Goal: Task Accomplishment & Management: Manage account settings

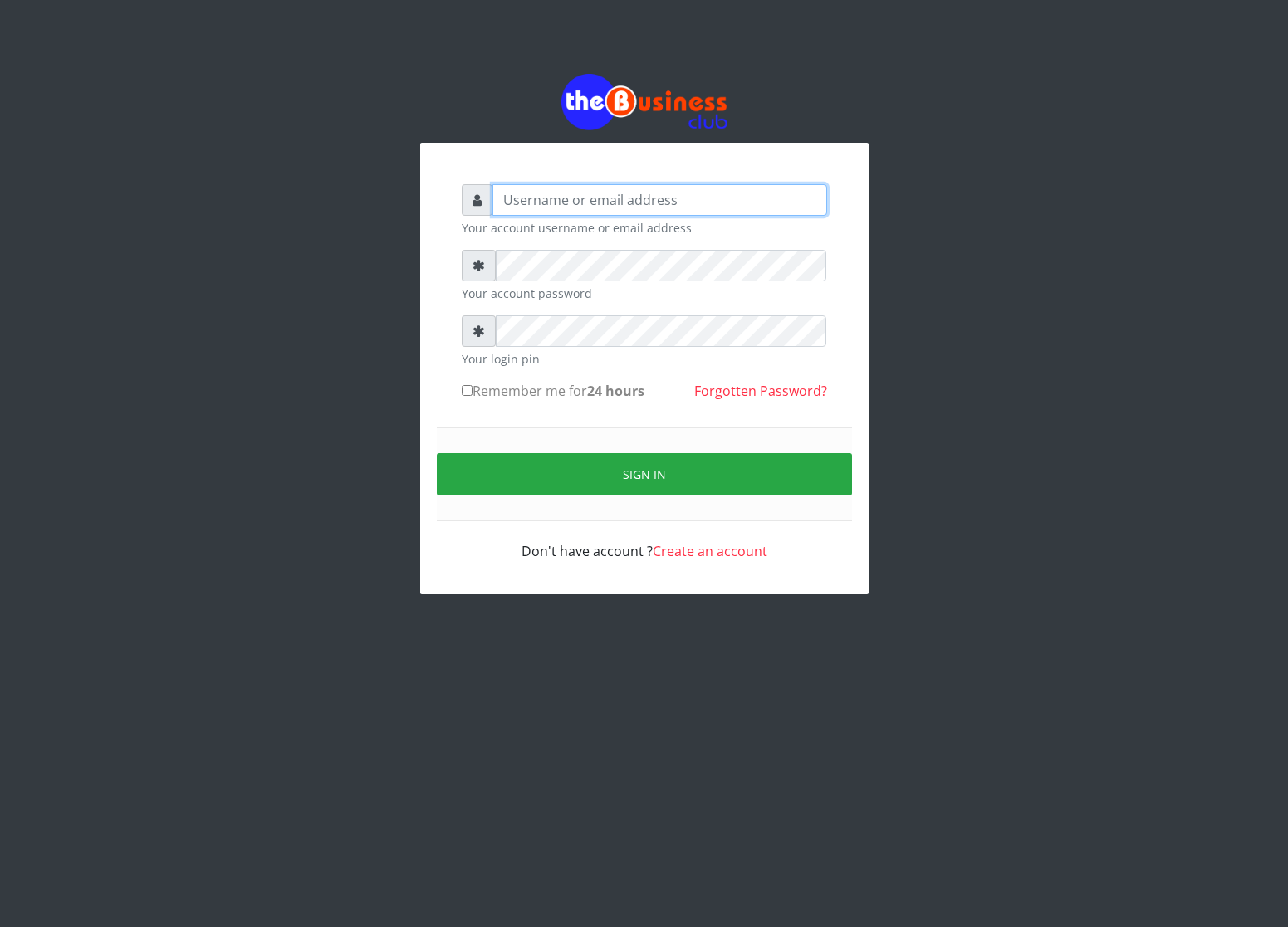
type input "cherpher"
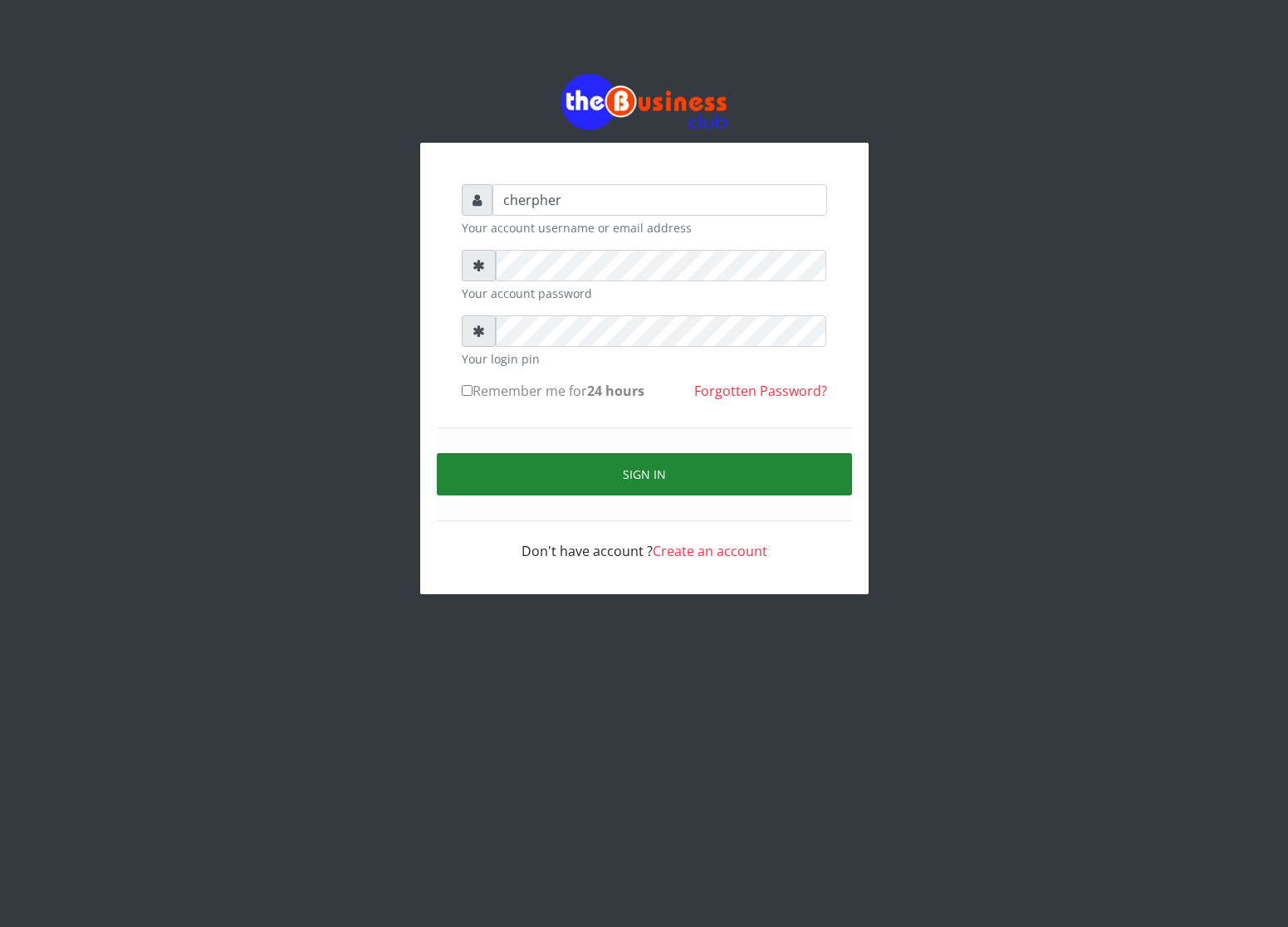
click at [584, 469] on button "Sign in" at bounding box center [644, 475] width 415 height 43
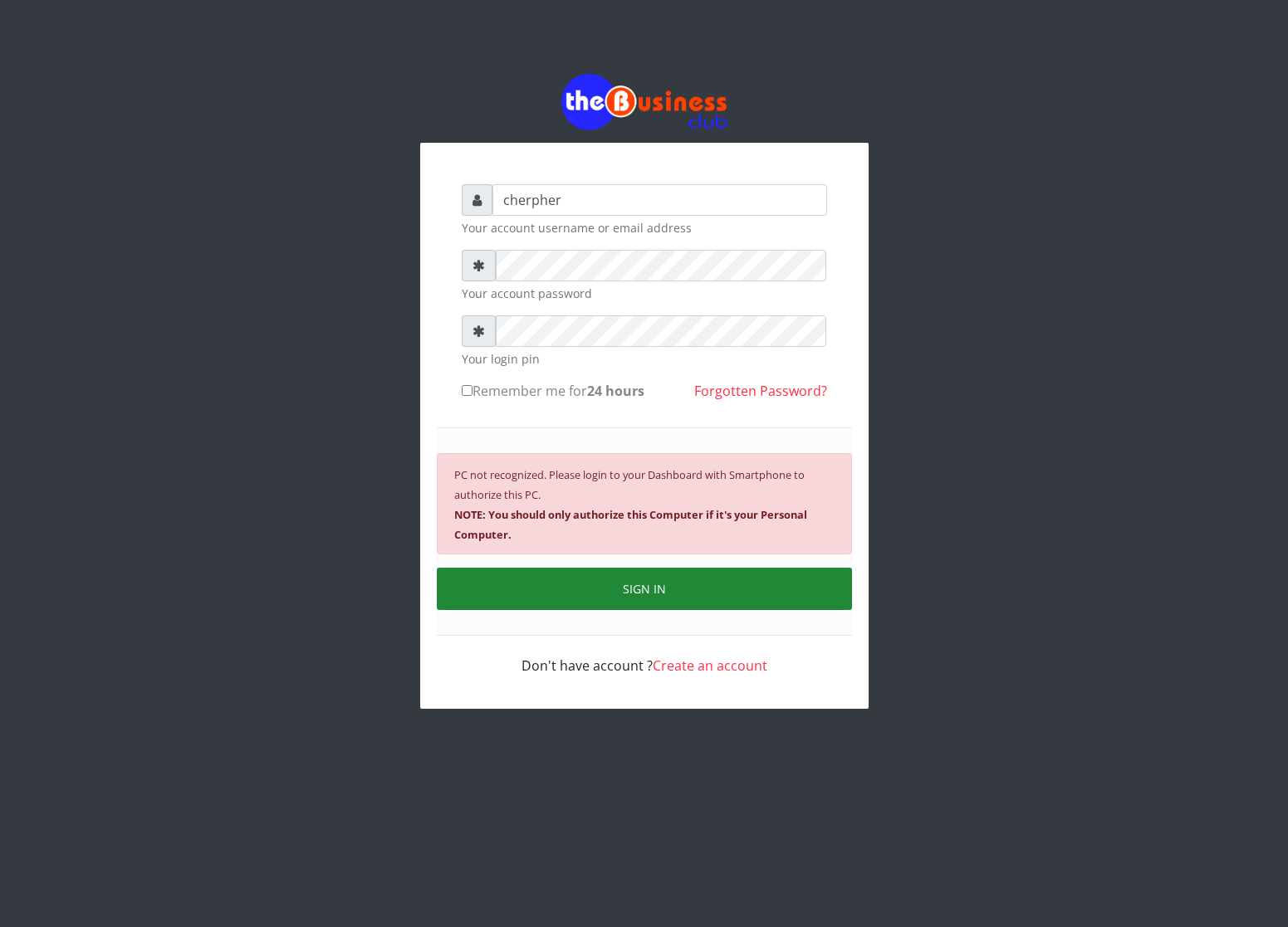
click at [584, 469] on small "PC not recognized. Please login to your Dashboard with Smartphone to authorize …" at bounding box center [630, 505] width 353 height 75
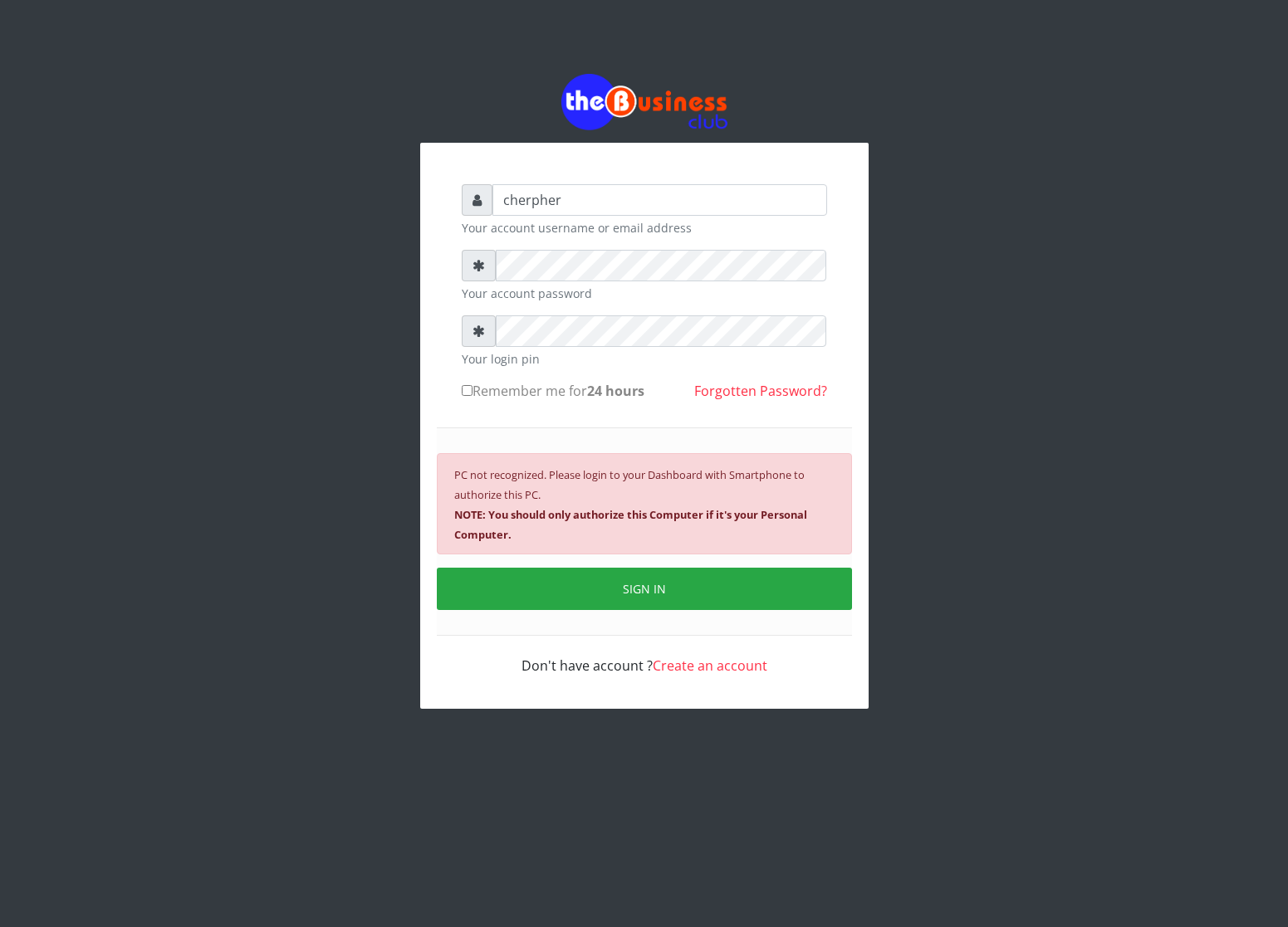
click at [584, 481] on small "PC not recognized. Please login to your Dashboard with Smartphone to authorize …" at bounding box center [630, 505] width 353 height 75
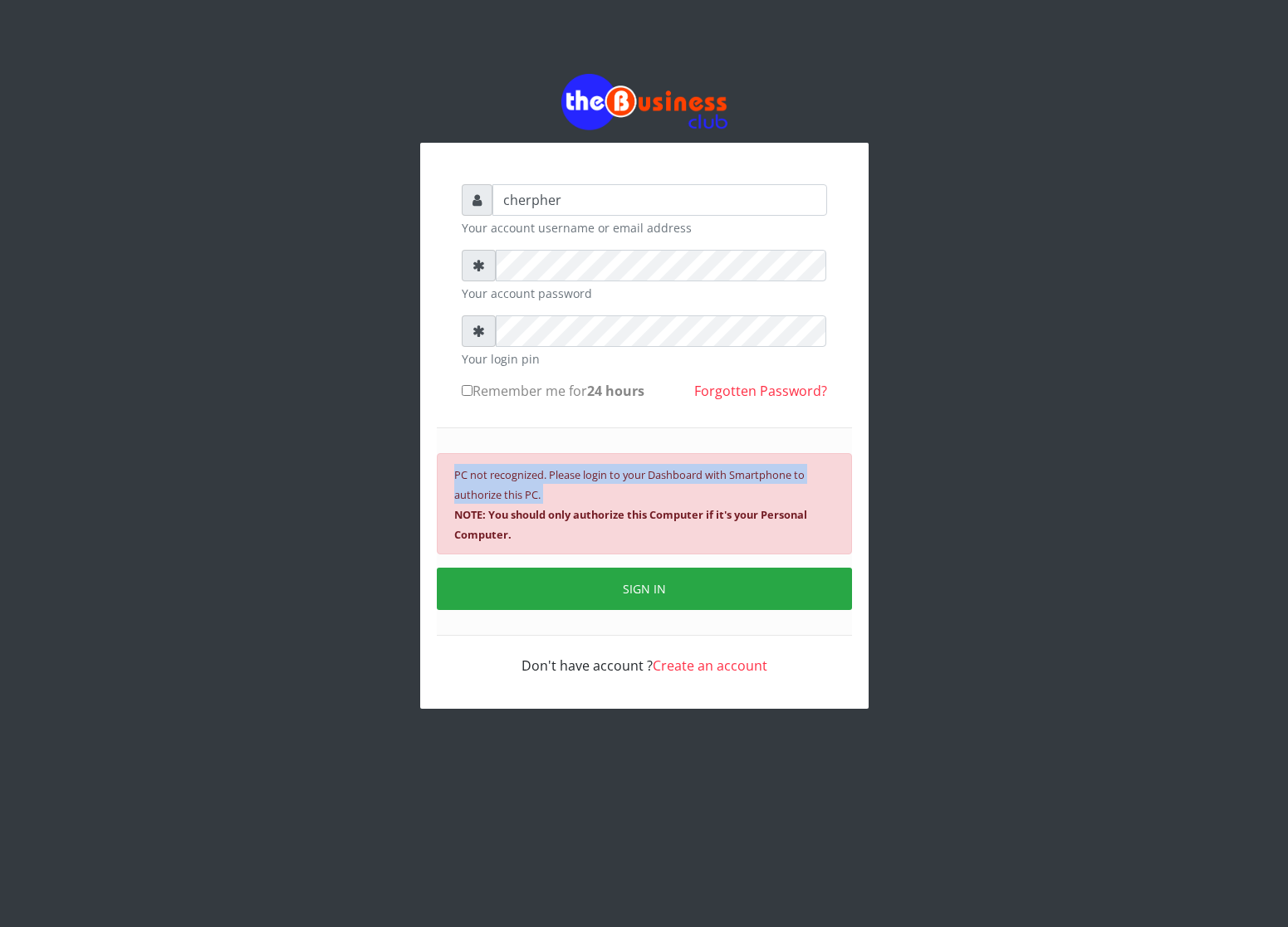
click at [584, 481] on small "PC not recognized. Please login to your Dashboard with Smartphone to authorize …" at bounding box center [630, 505] width 353 height 75
click at [588, 521] on b "NOTE: You should only authorize this Computer if it's your Personal Computer." at bounding box center [630, 524] width 353 height 35
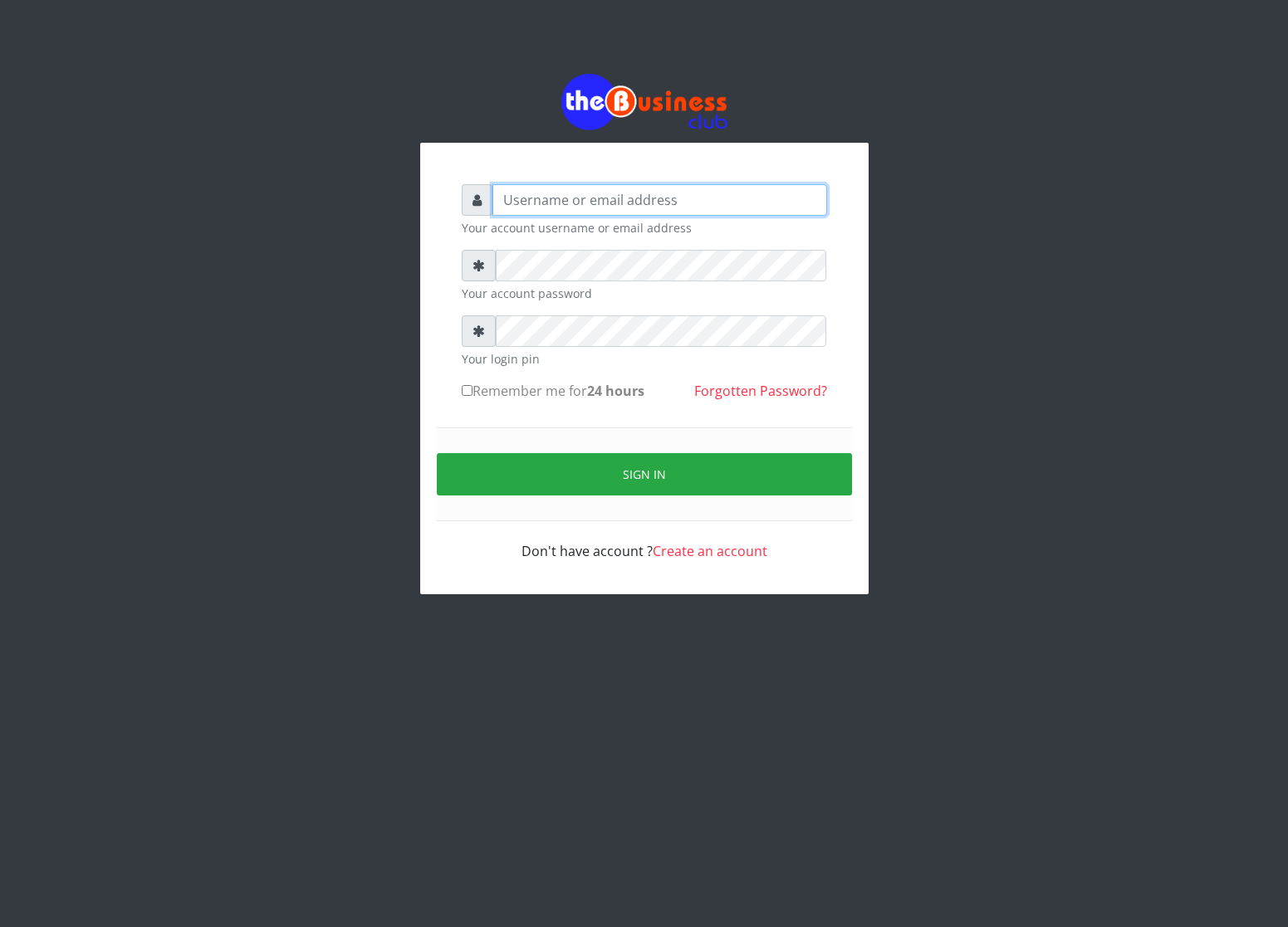
type input "cherpher"
click at [681, 545] on link "Create an account" at bounding box center [710, 550] width 115 height 18
type input "cherpher"
click at [464, 379] on form "cherpher Your account username or email address Your account password Your logi…" at bounding box center [645, 373] width 366 height 377
click at [464, 395] on input "Remember me for 24 hours" at bounding box center [467, 390] width 11 height 11
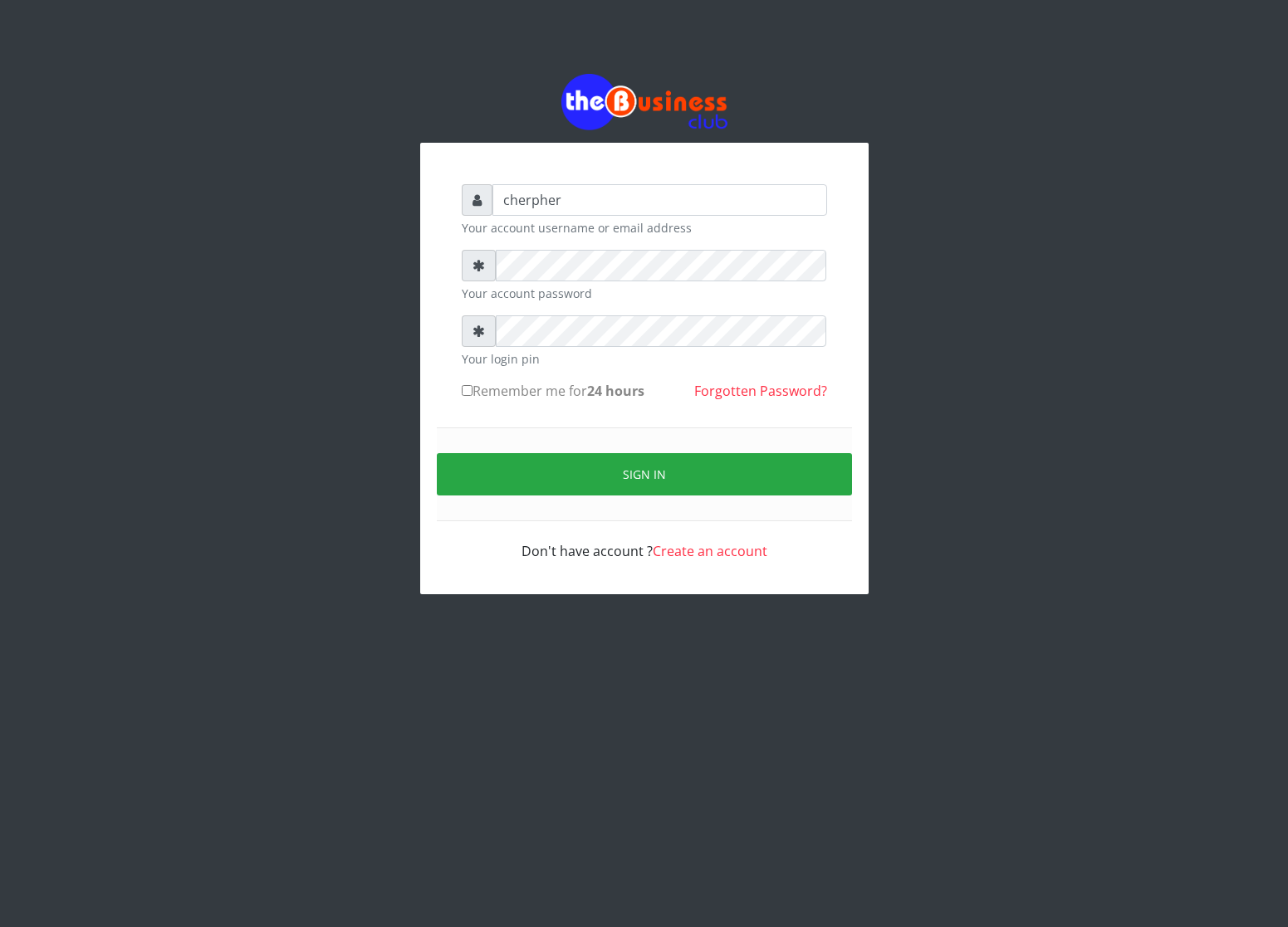
checkbox input "true"
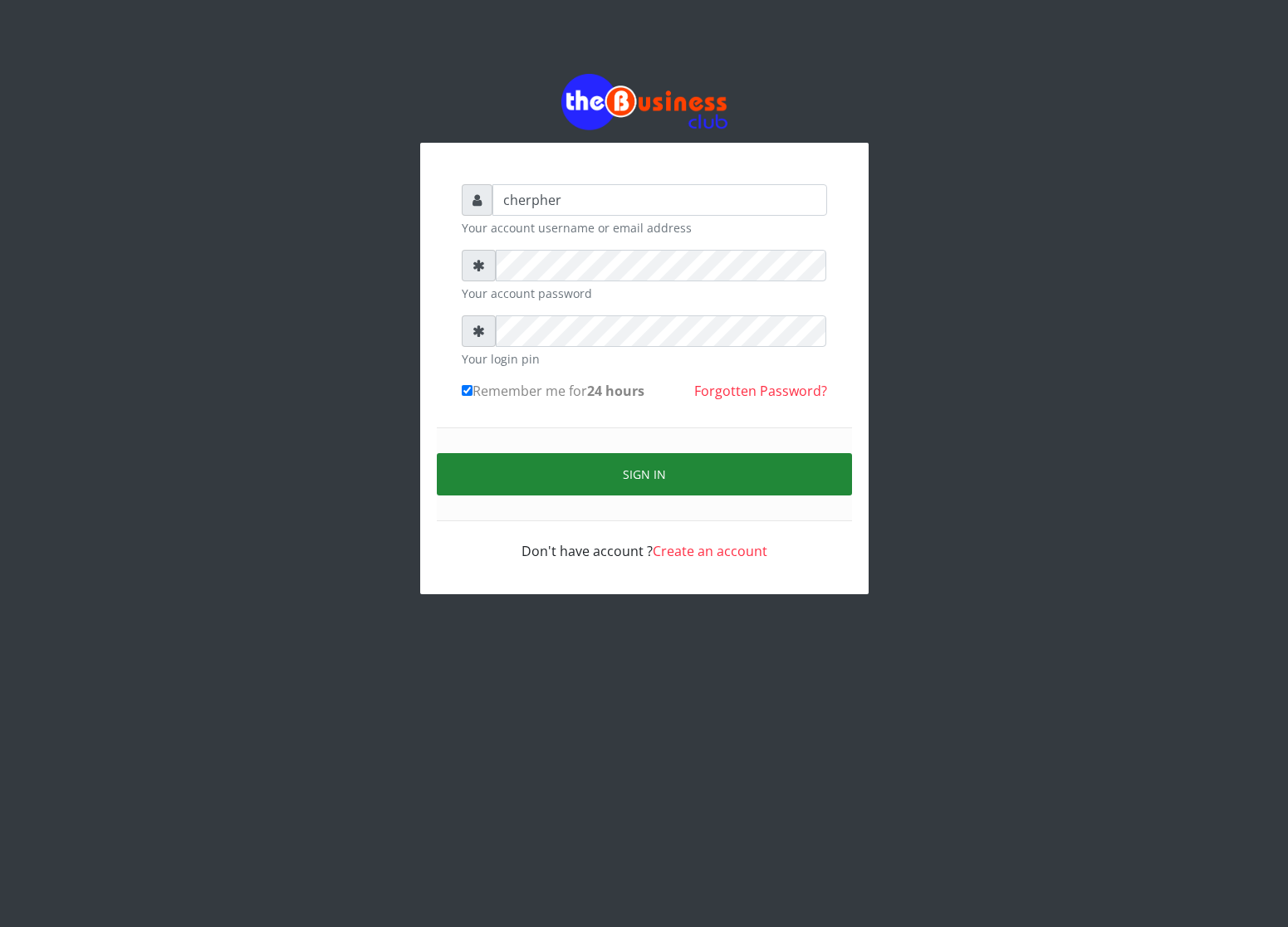
click at [506, 471] on button "Sign in" at bounding box center [644, 475] width 415 height 43
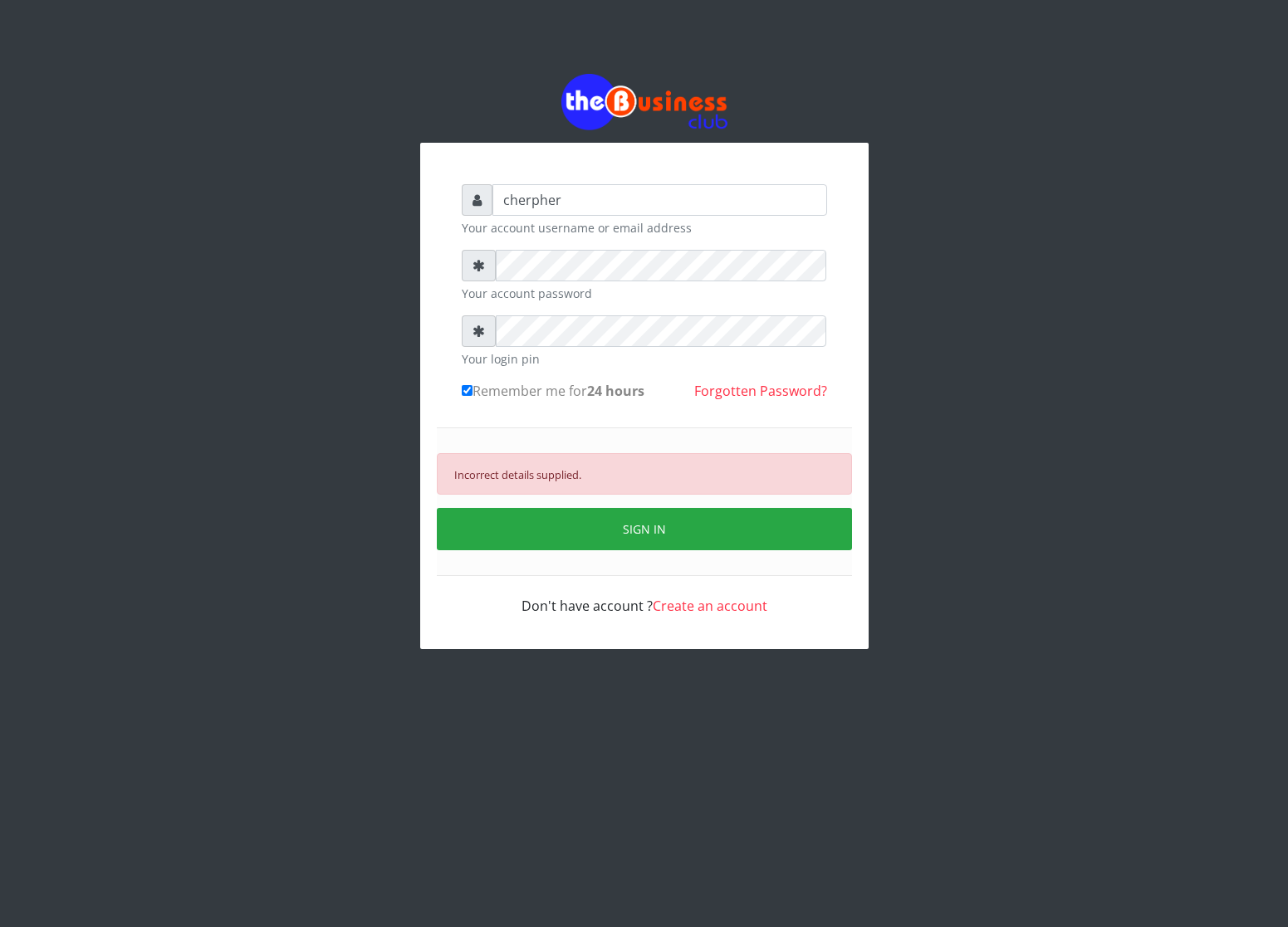
click at [613, 509] on div "Incorrect details supplied. SIGN IN" at bounding box center [644, 502] width 415 height 149
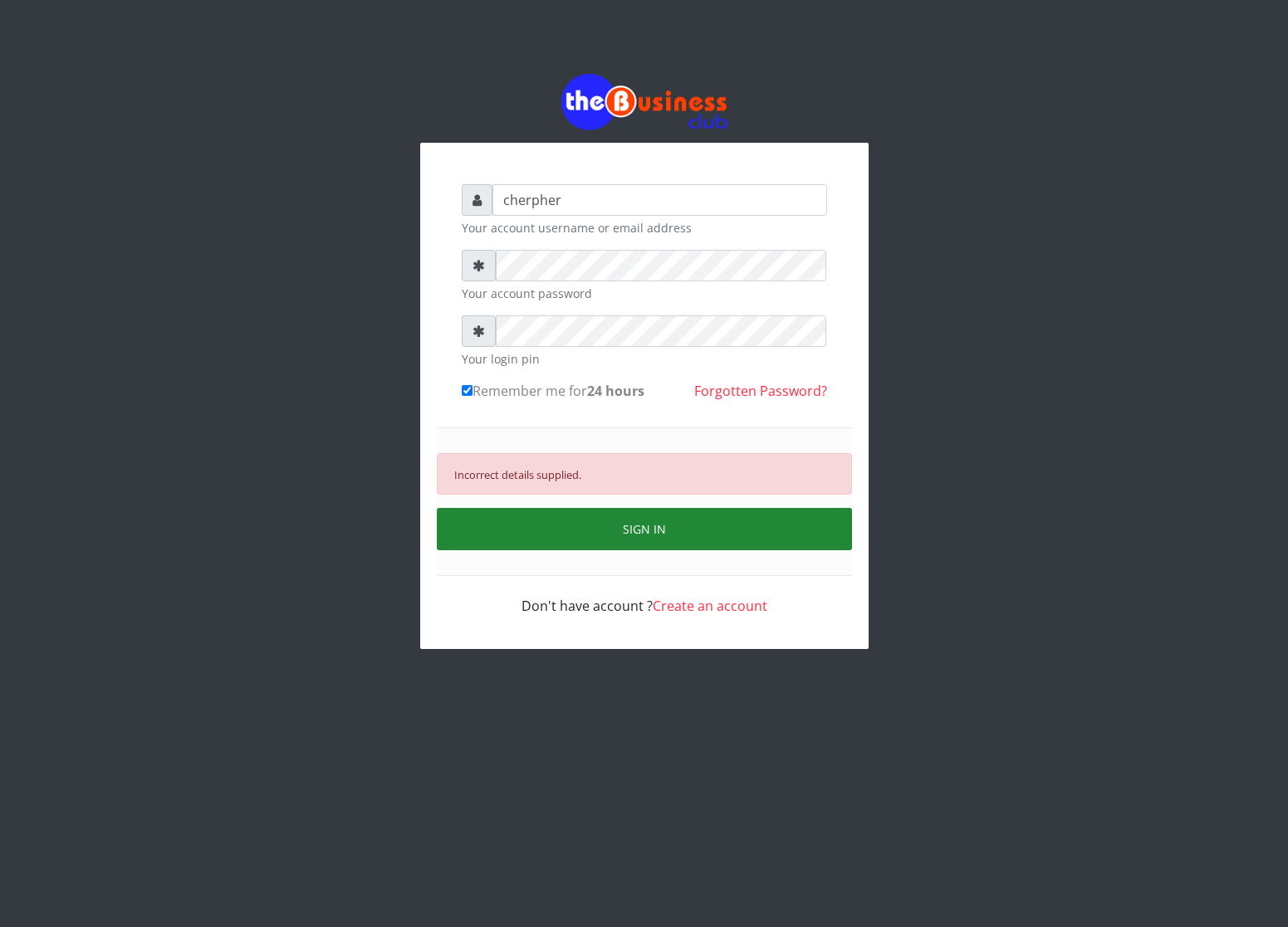
click at [599, 529] on button "SIGN IN" at bounding box center [644, 529] width 415 height 43
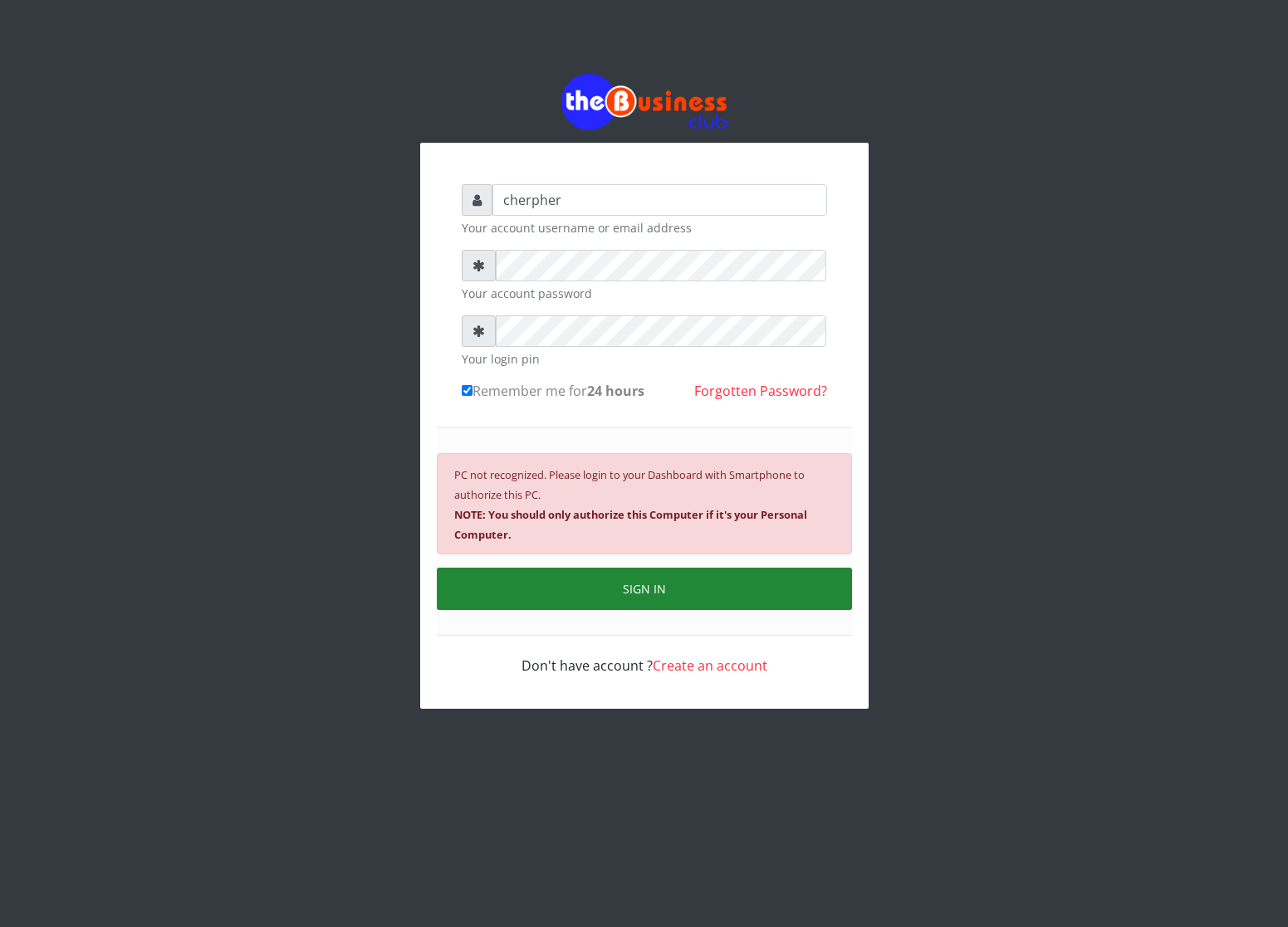
click at [621, 596] on button "SIGN IN" at bounding box center [644, 589] width 415 height 43
click at [801, 594] on button "SIGN IN" at bounding box center [644, 589] width 415 height 43
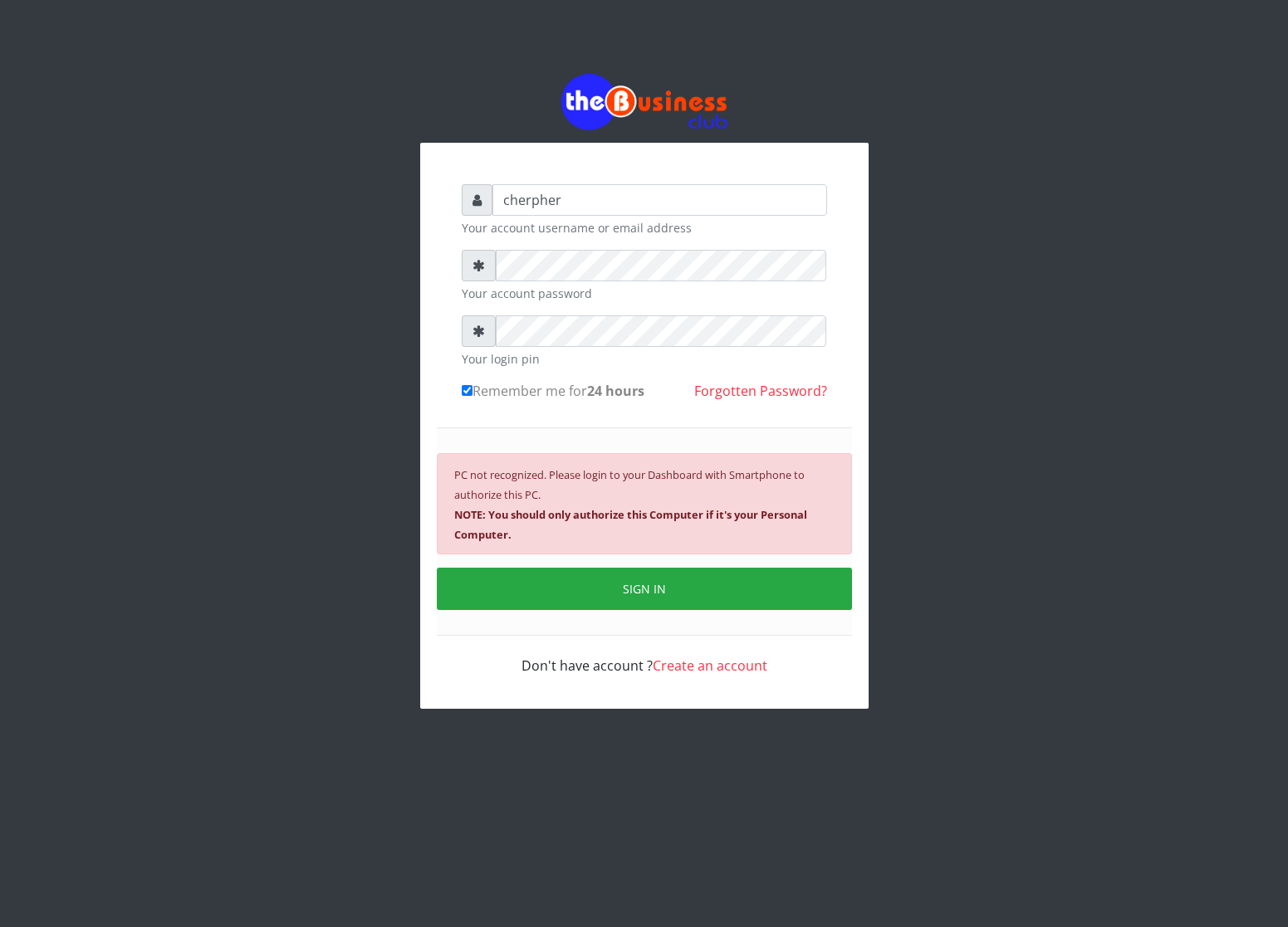
click at [665, 568] on div "PC not recognized. Please login to your Dashboard with Smartphone to authorize …" at bounding box center [644, 532] width 415 height 208
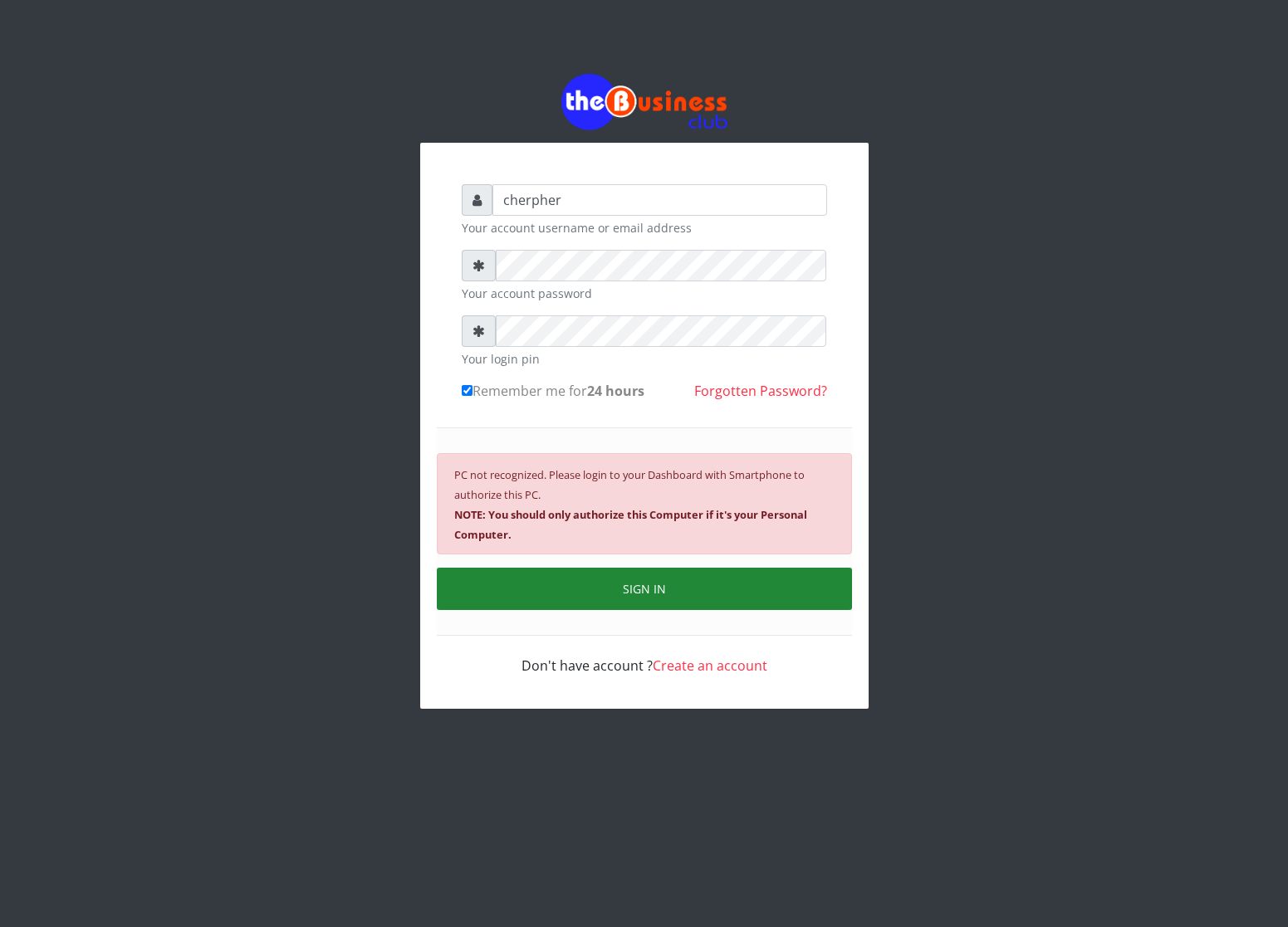
click at [665, 576] on button "SIGN IN" at bounding box center [644, 589] width 415 height 43
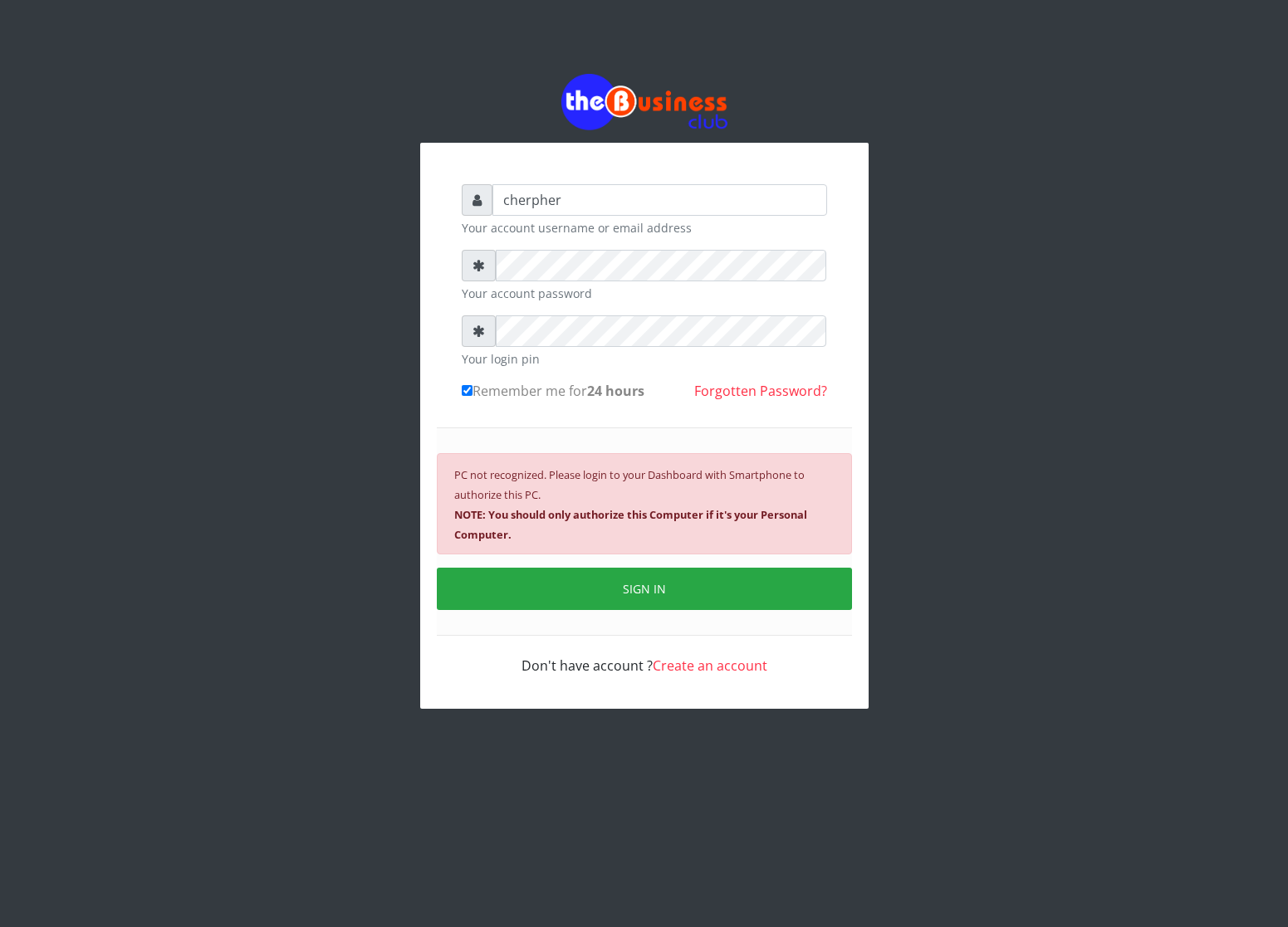
click at [613, 668] on div "Don't have account ? Create an account" at bounding box center [645, 656] width 366 height 40
click at [710, 674] on link "Create an account" at bounding box center [710, 665] width 115 height 18
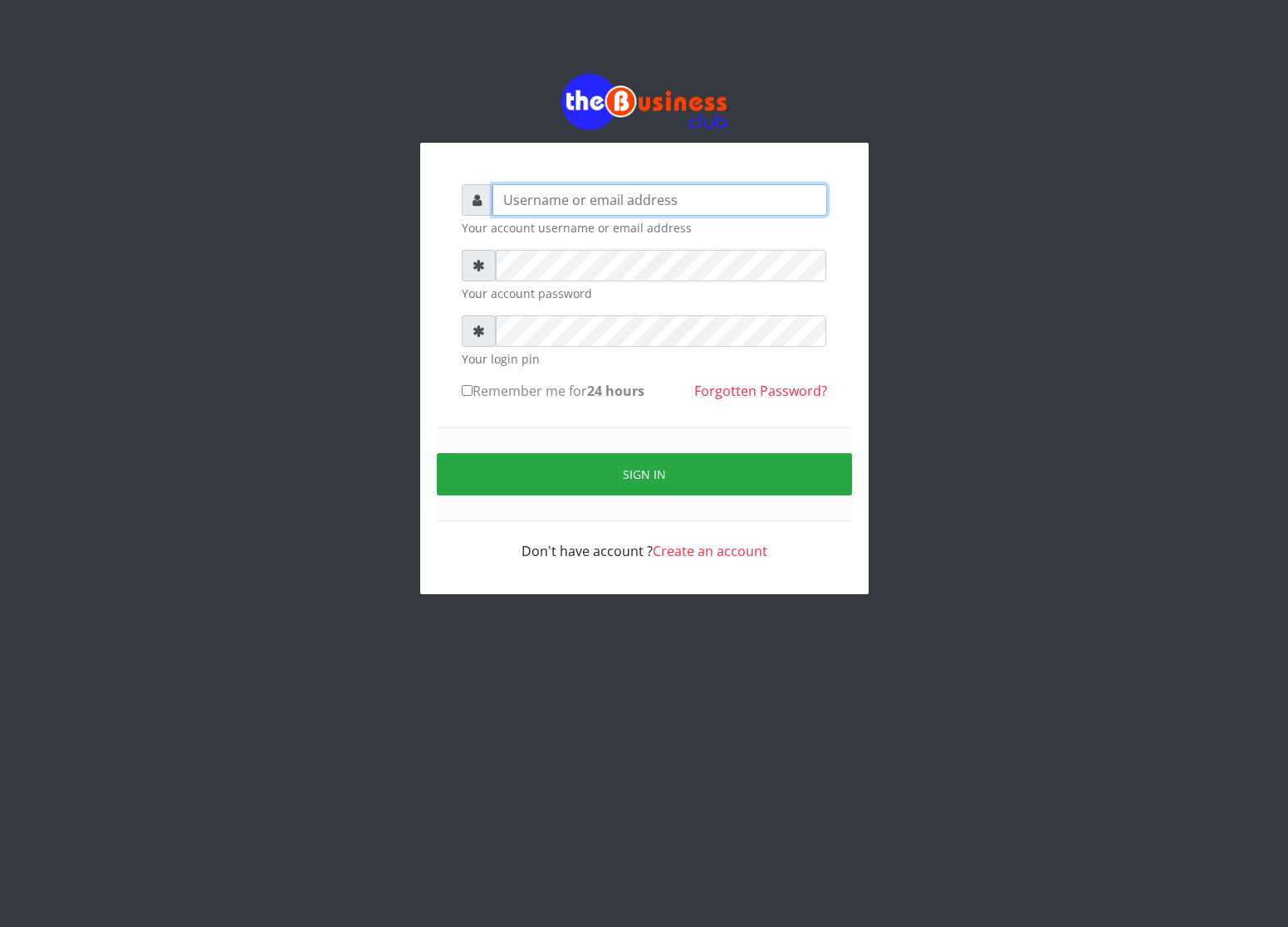
type input "cherpher"
click at [545, 446] on div "Sign in" at bounding box center [644, 475] width 415 height 94
click at [464, 392] on input "Remember me for 24 hours" at bounding box center [467, 390] width 11 height 11
checkbox input "true"
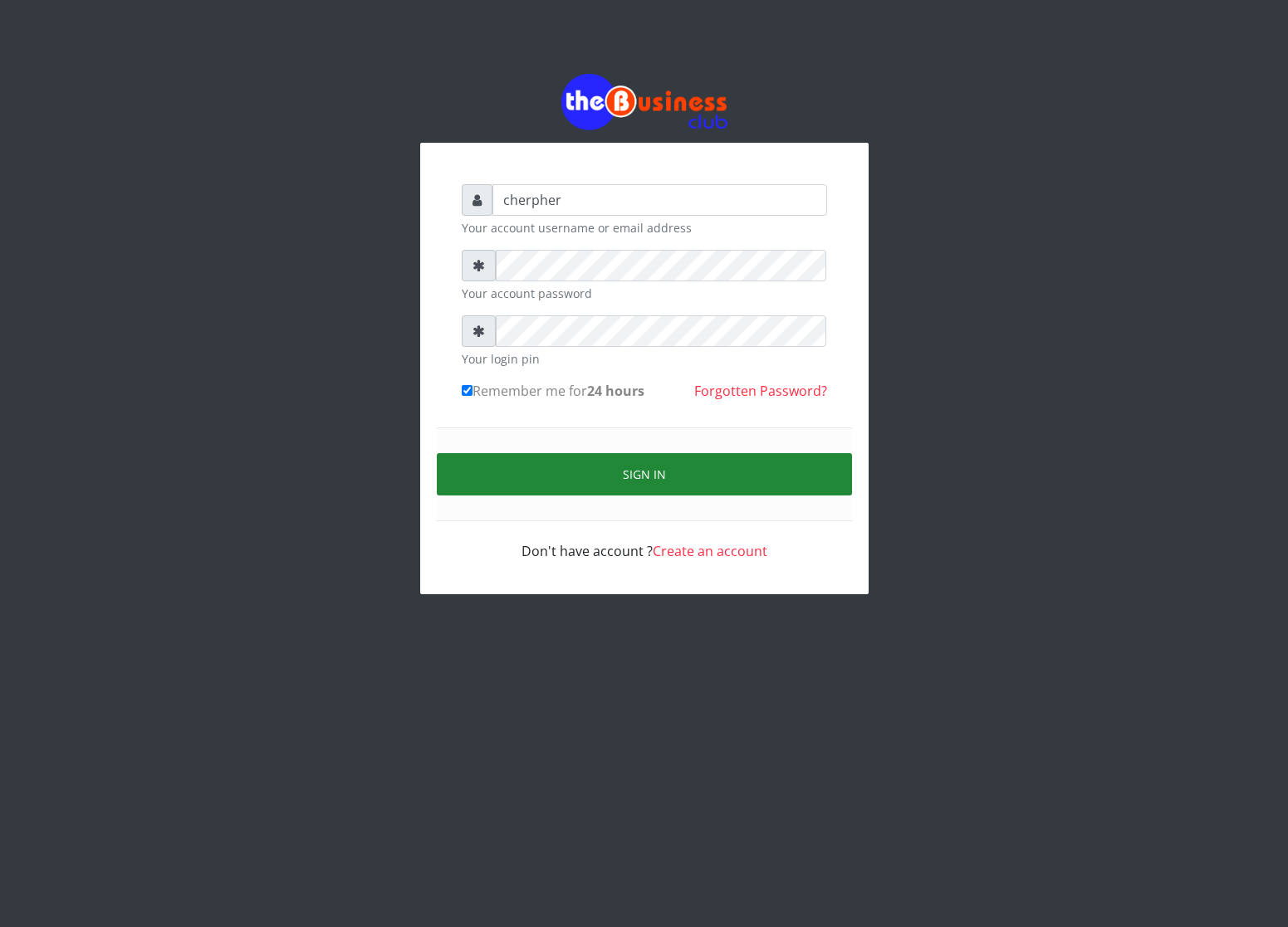
click at [483, 476] on button "Sign in" at bounding box center [644, 475] width 415 height 43
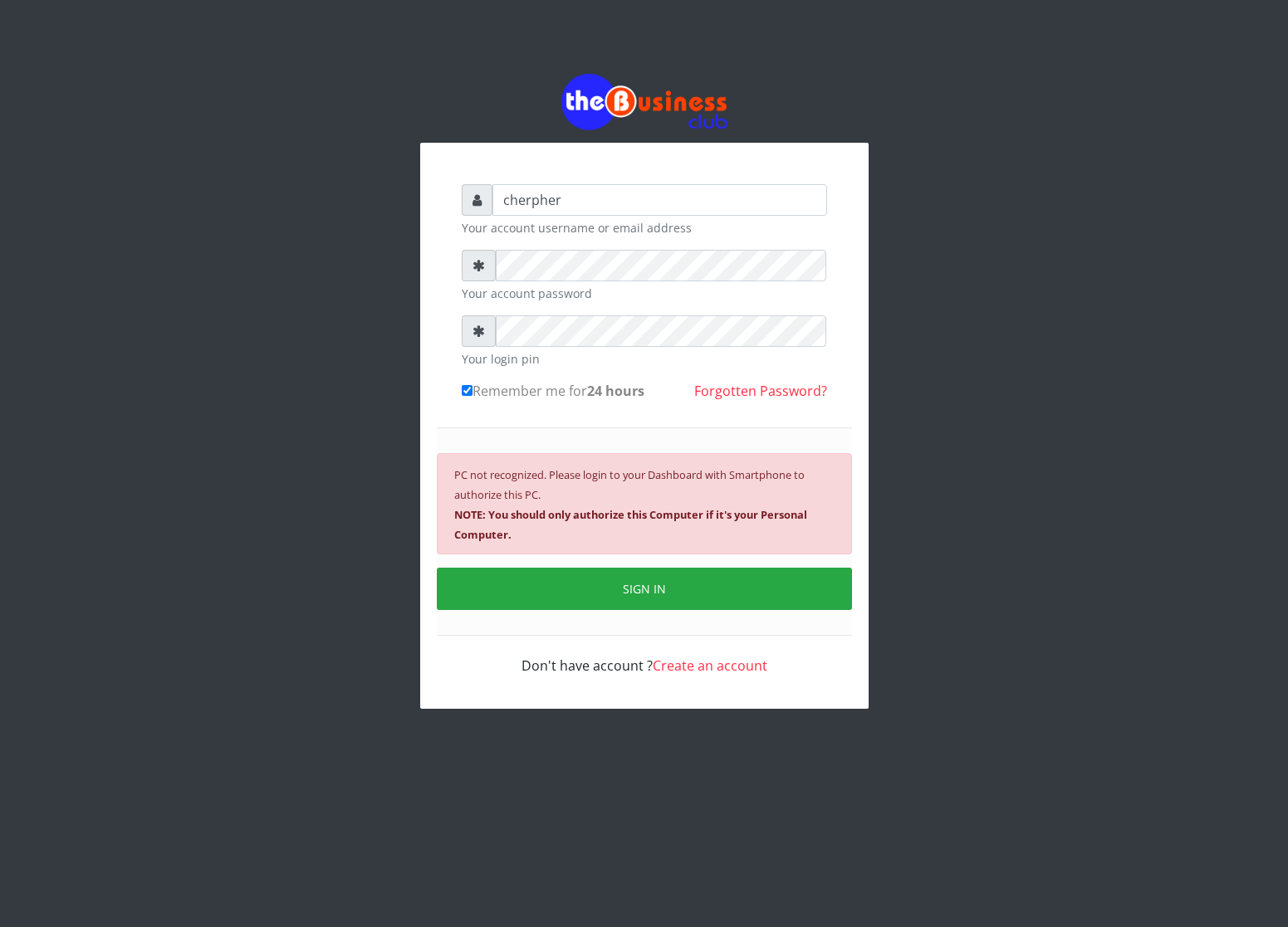
click at [718, 663] on link "Create an account" at bounding box center [710, 665] width 115 height 18
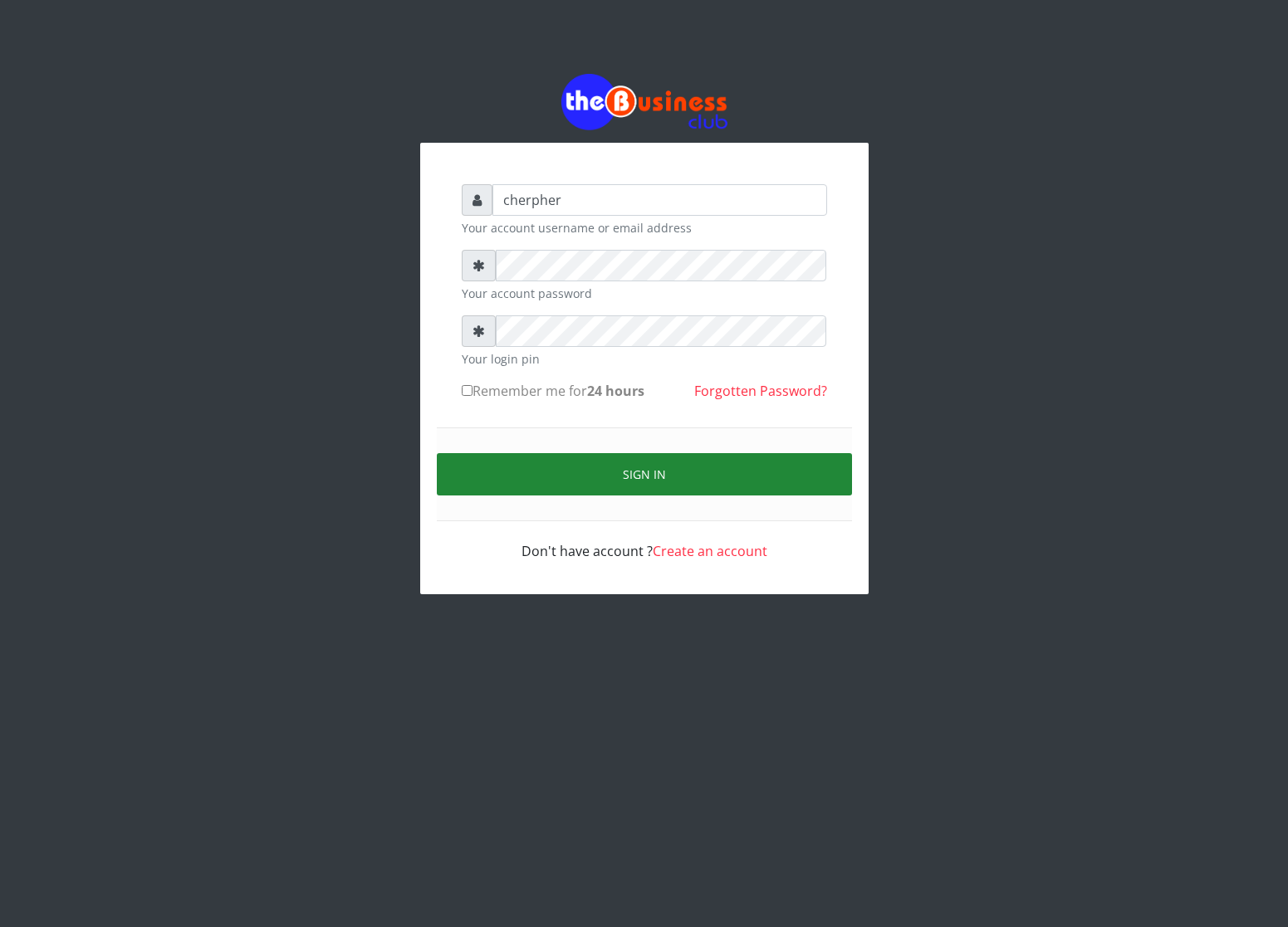
click at [609, 462] on button "Sign in" at bounding box center [644, 475] width 415 height 43
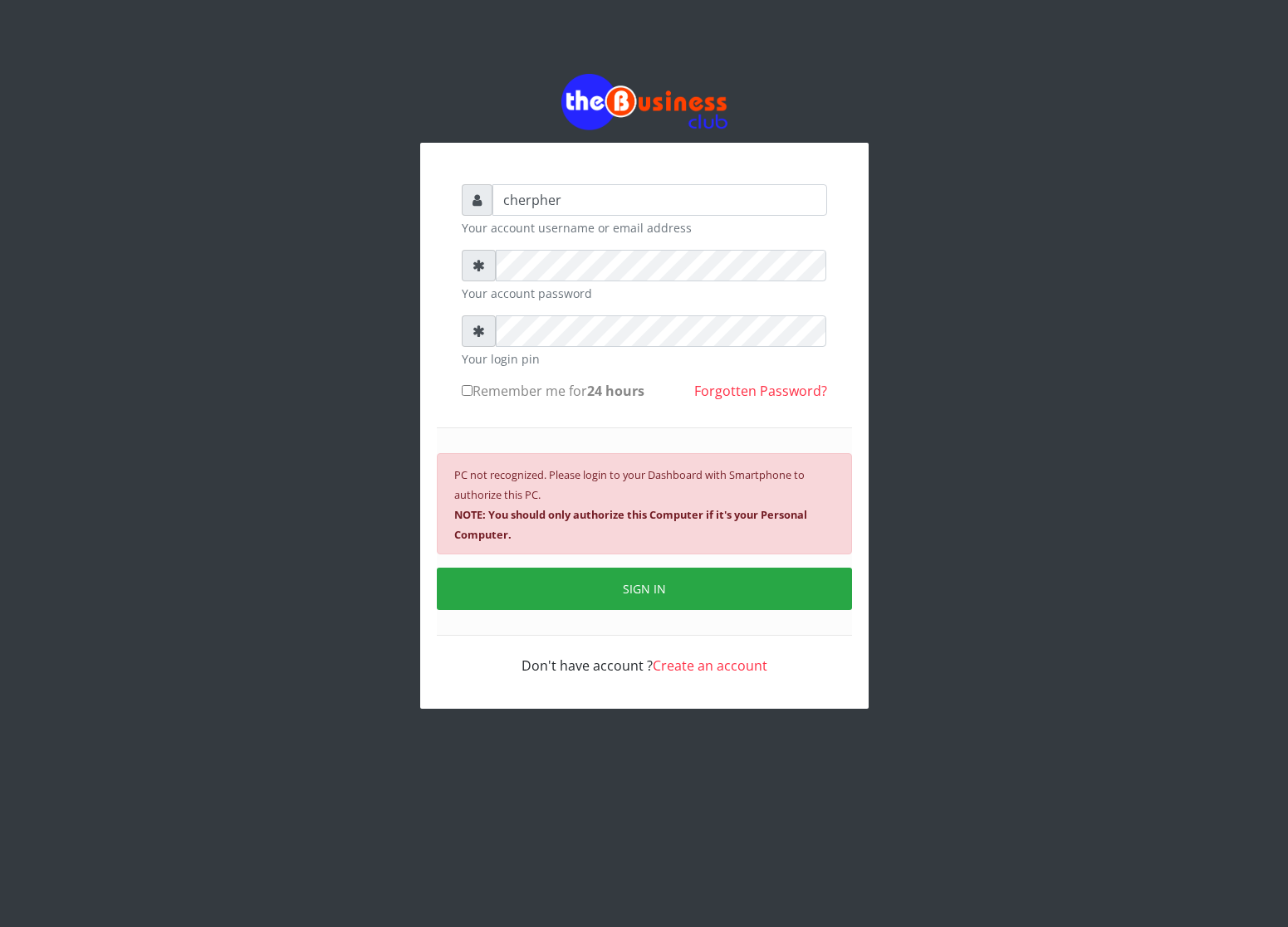
click at [671, 663] on link "Create an account" at bounding box center [710, 665] width 115 height 18
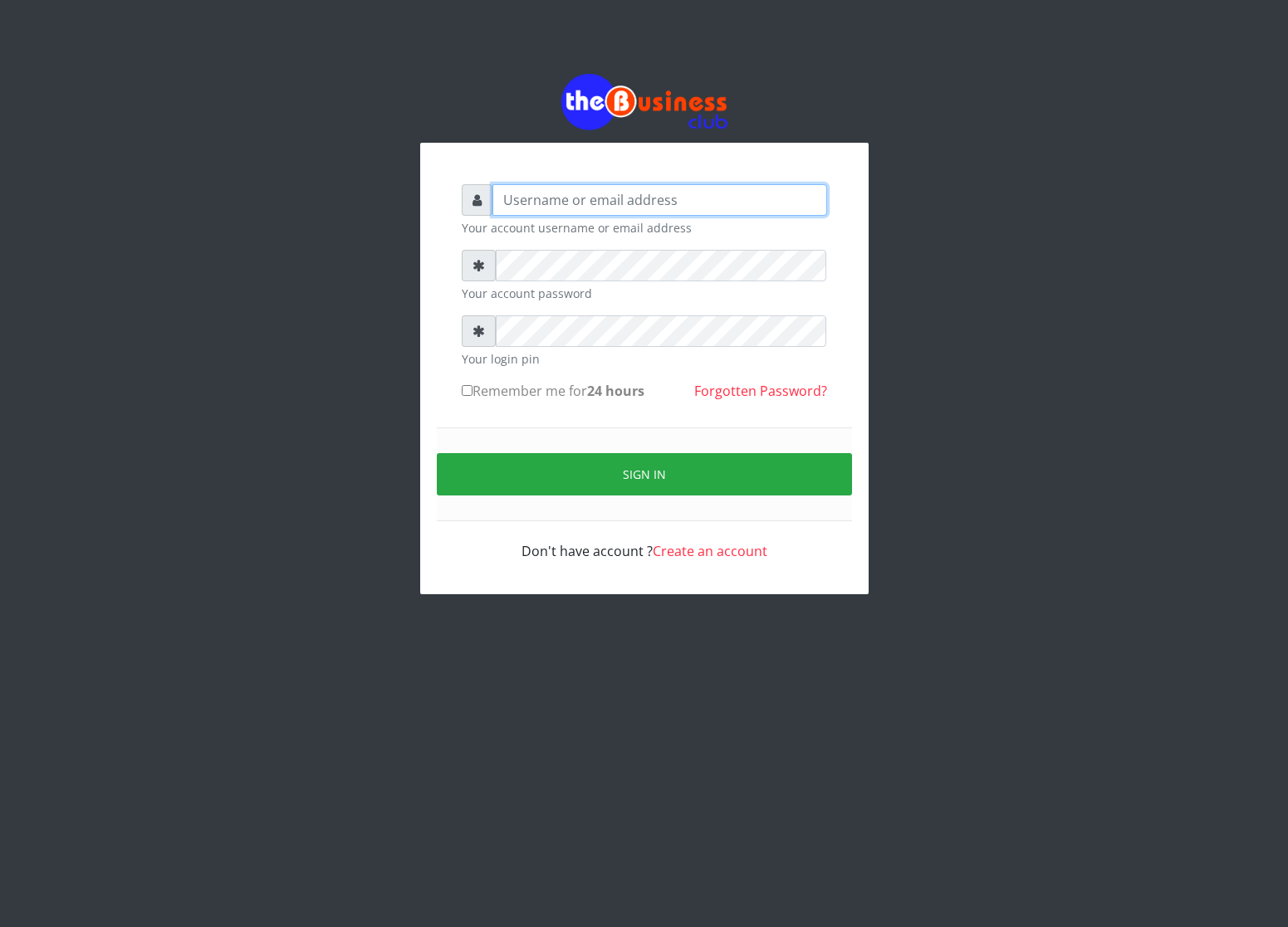
type input "cherpher"
click at [683, 549] on link "Create an account" at bounding box center [710, 550] width 115 height 18
type input "cherpher"
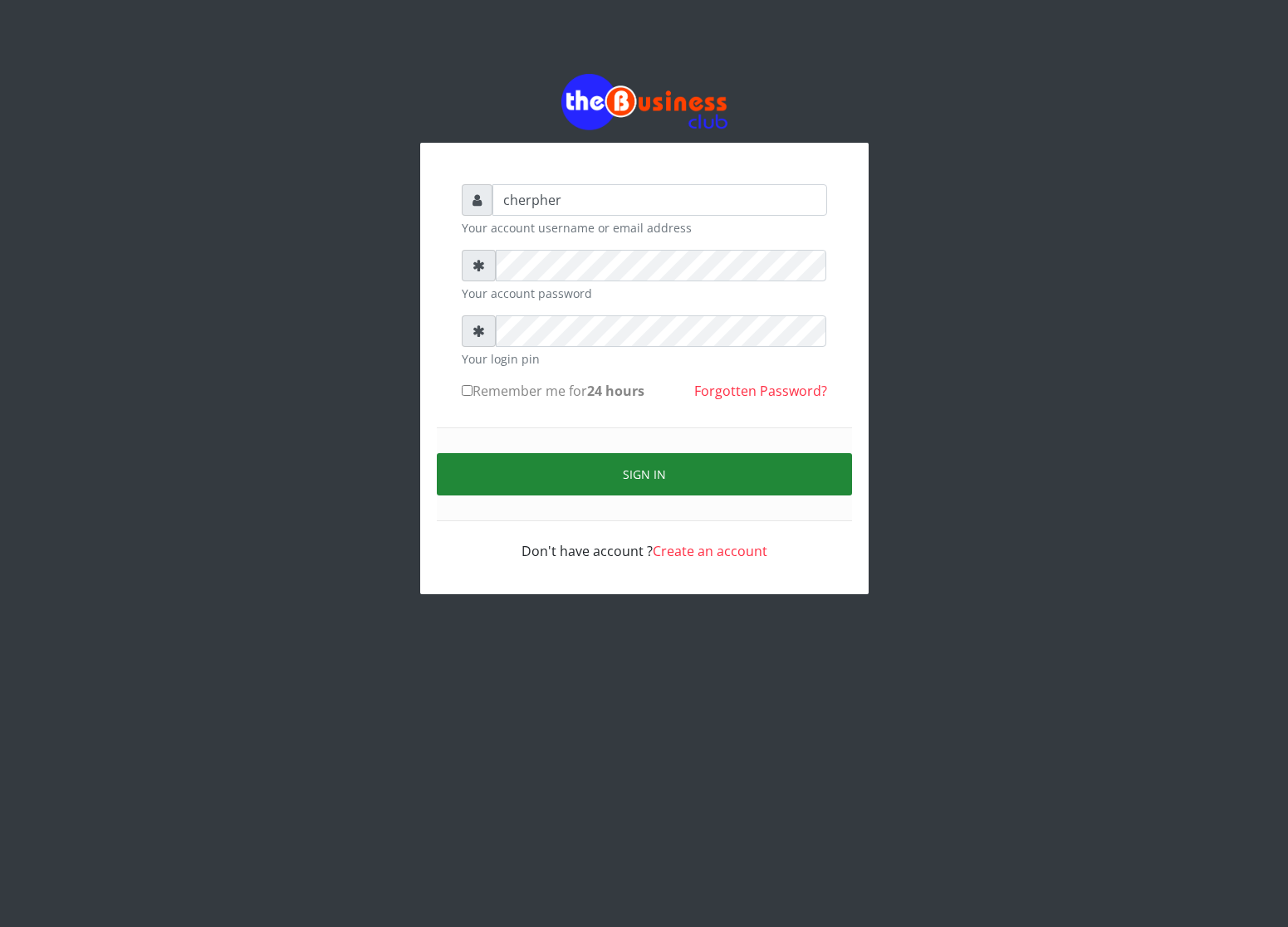
click at [537, 467] on button "Sign in" at bounding box center [644, 475] width 415 height 43
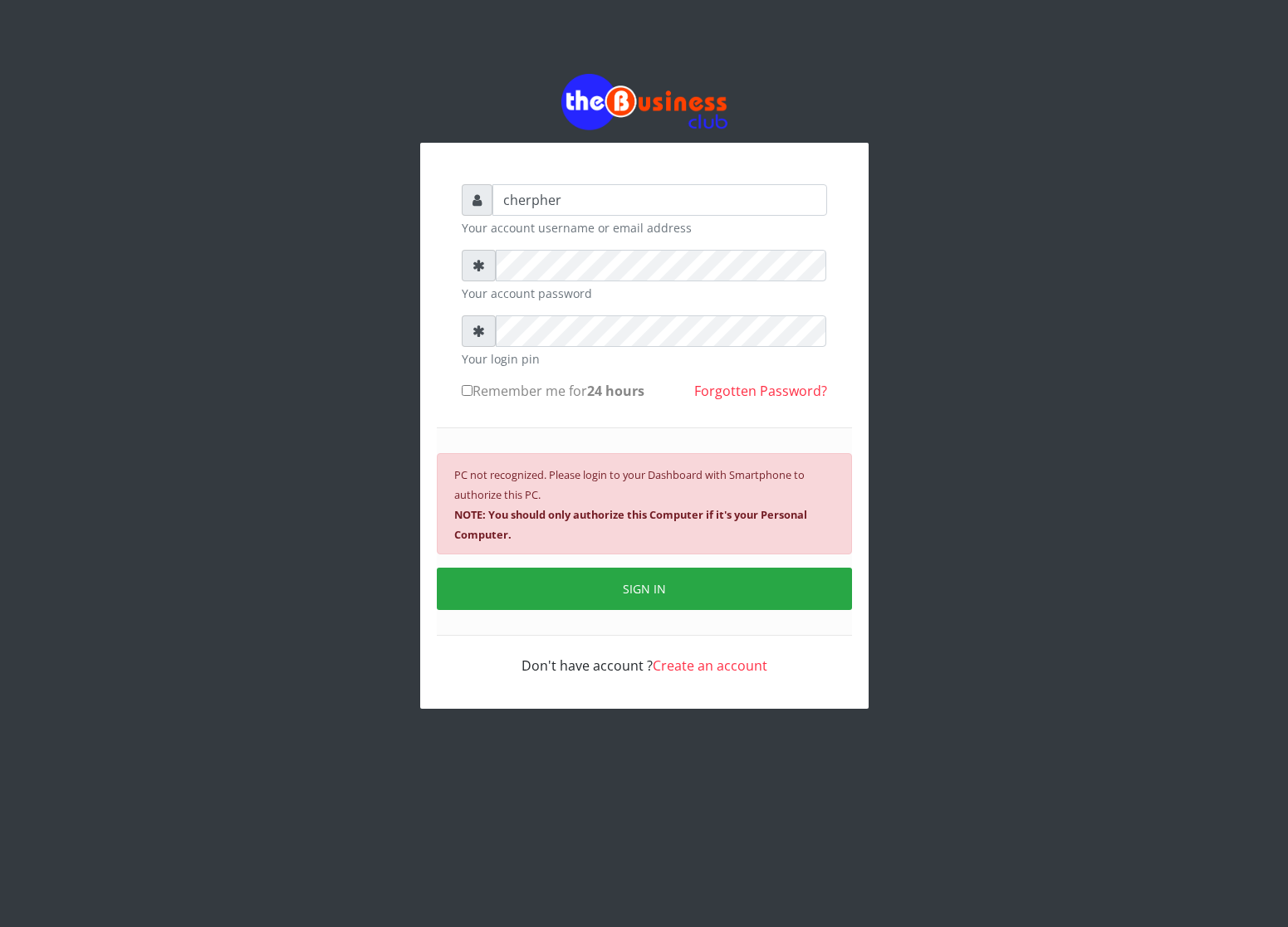
click at [554, 509] on b "NOTE: You should only authorize this Computer if it's your Personal Computer." at bounding box center [630, 524] width 353 height 35
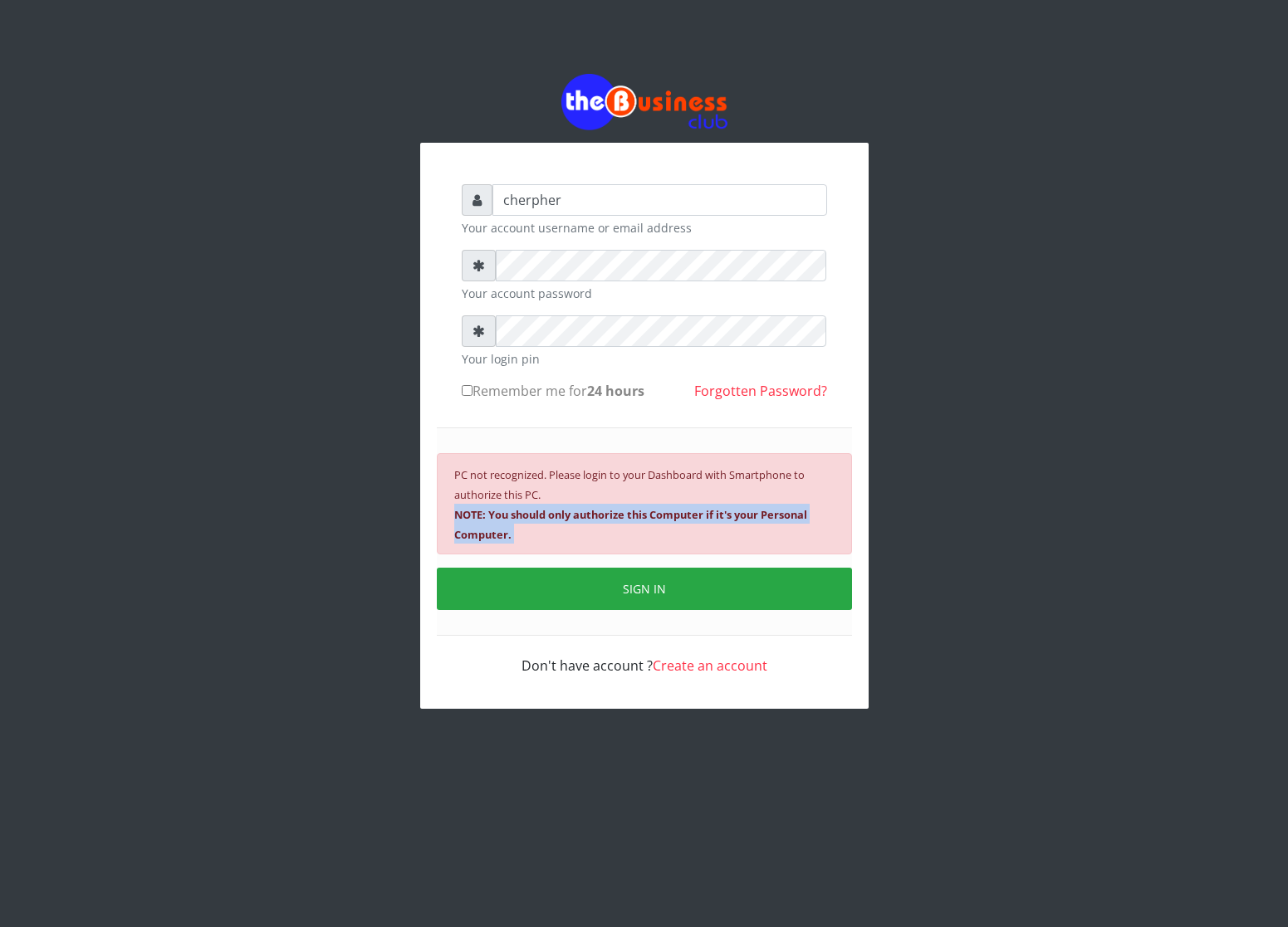
click at [554, 509] on b "NOTE: You should only authorize this Computer if it's your Personal Computer." at bounding box center [630, 524] width 353 height 35
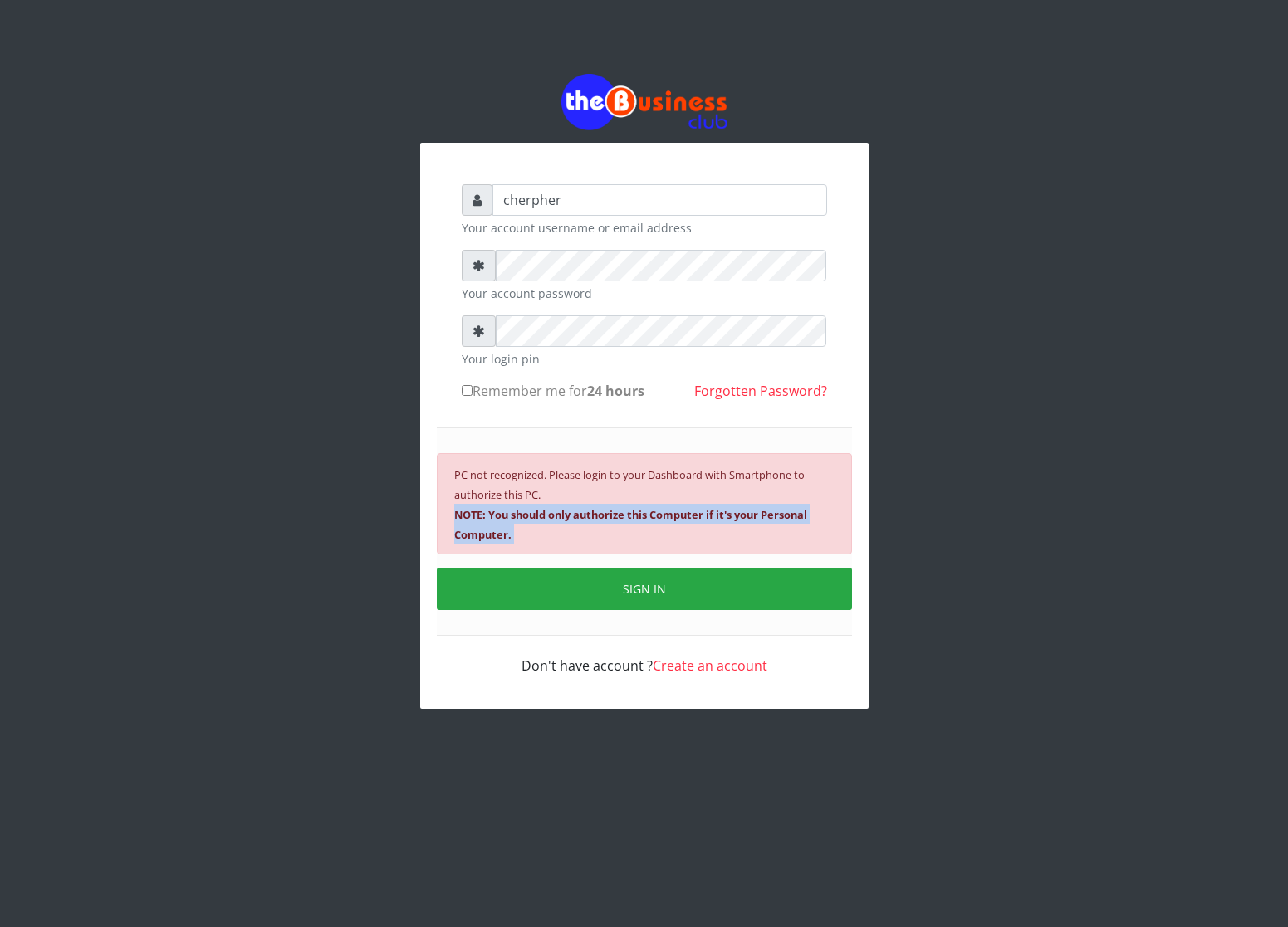
click at [554, 509] on b "NOTE: You should only authorize this Computer if it's your Personal Computer." at bounding box center [630, 524] width 353 height 35
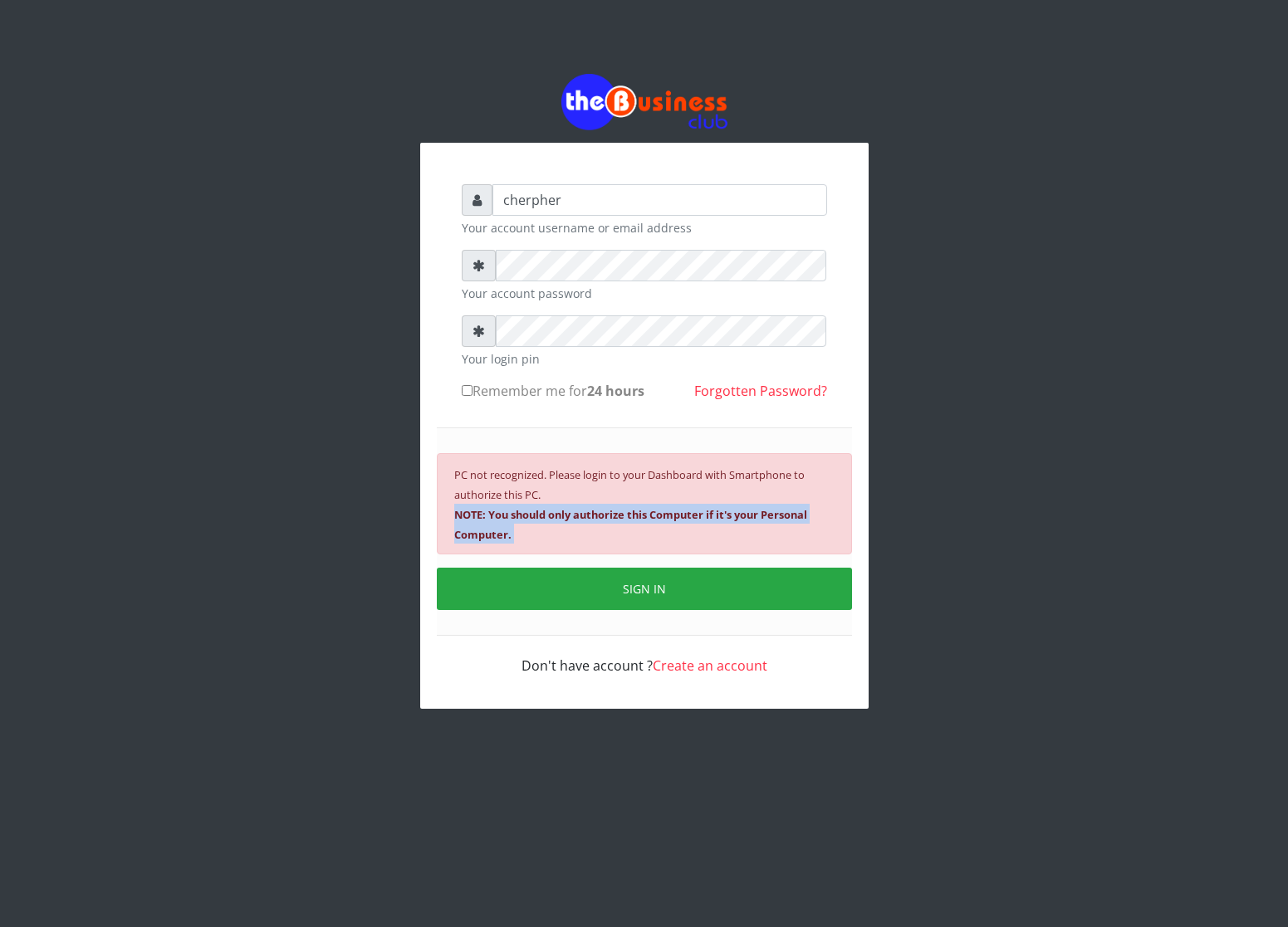
click at [554, 509] on b "NOTE: You should only authorize this Computer if it's your Personal Computer." at bounding box center [630, 524] width 353 height 35
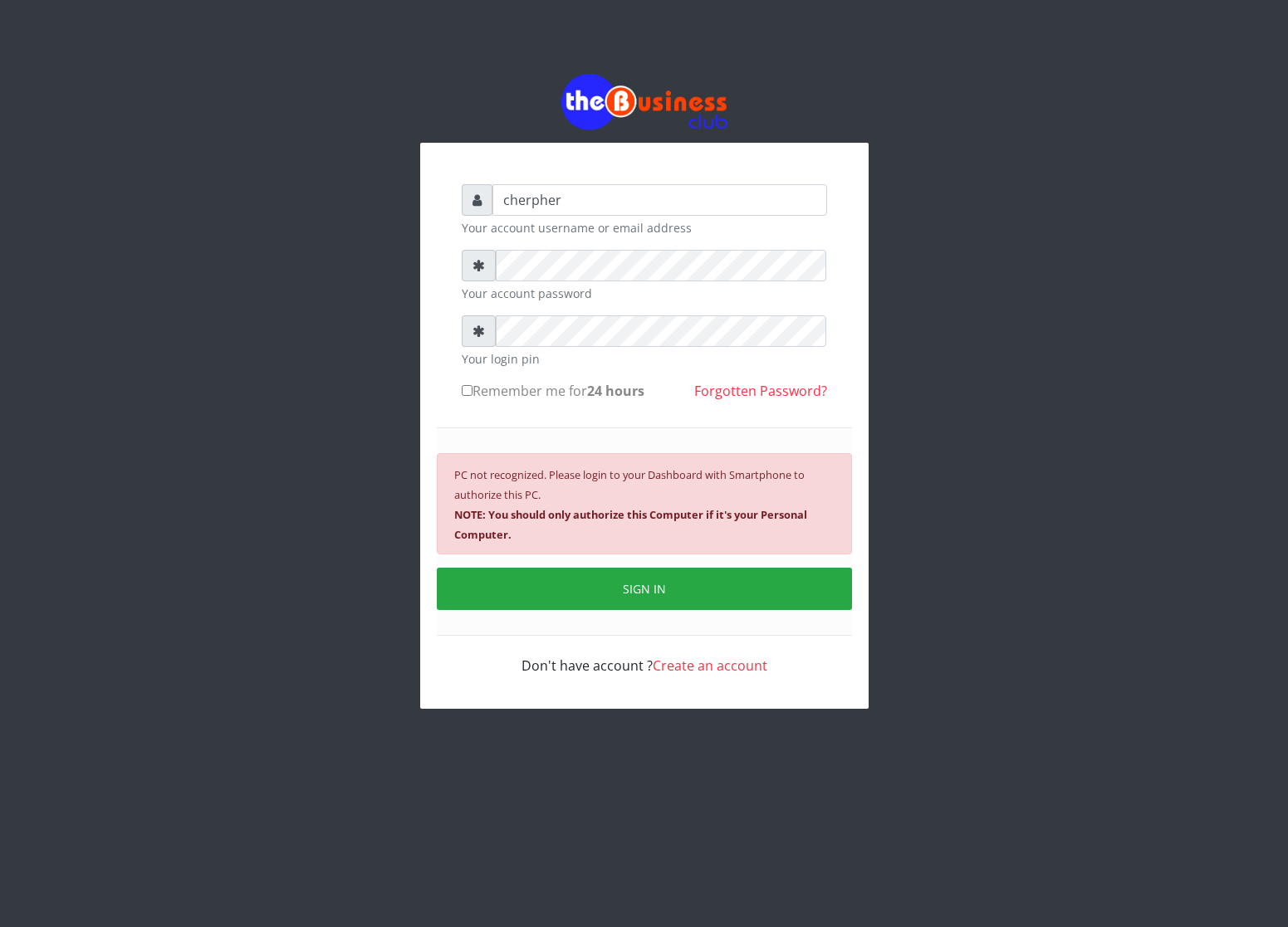
click at [554, 509] on b "NOTE: You should only authorize this Computer if it's your Personal Computer." at bounding box center [630, 524] width 353 height 35
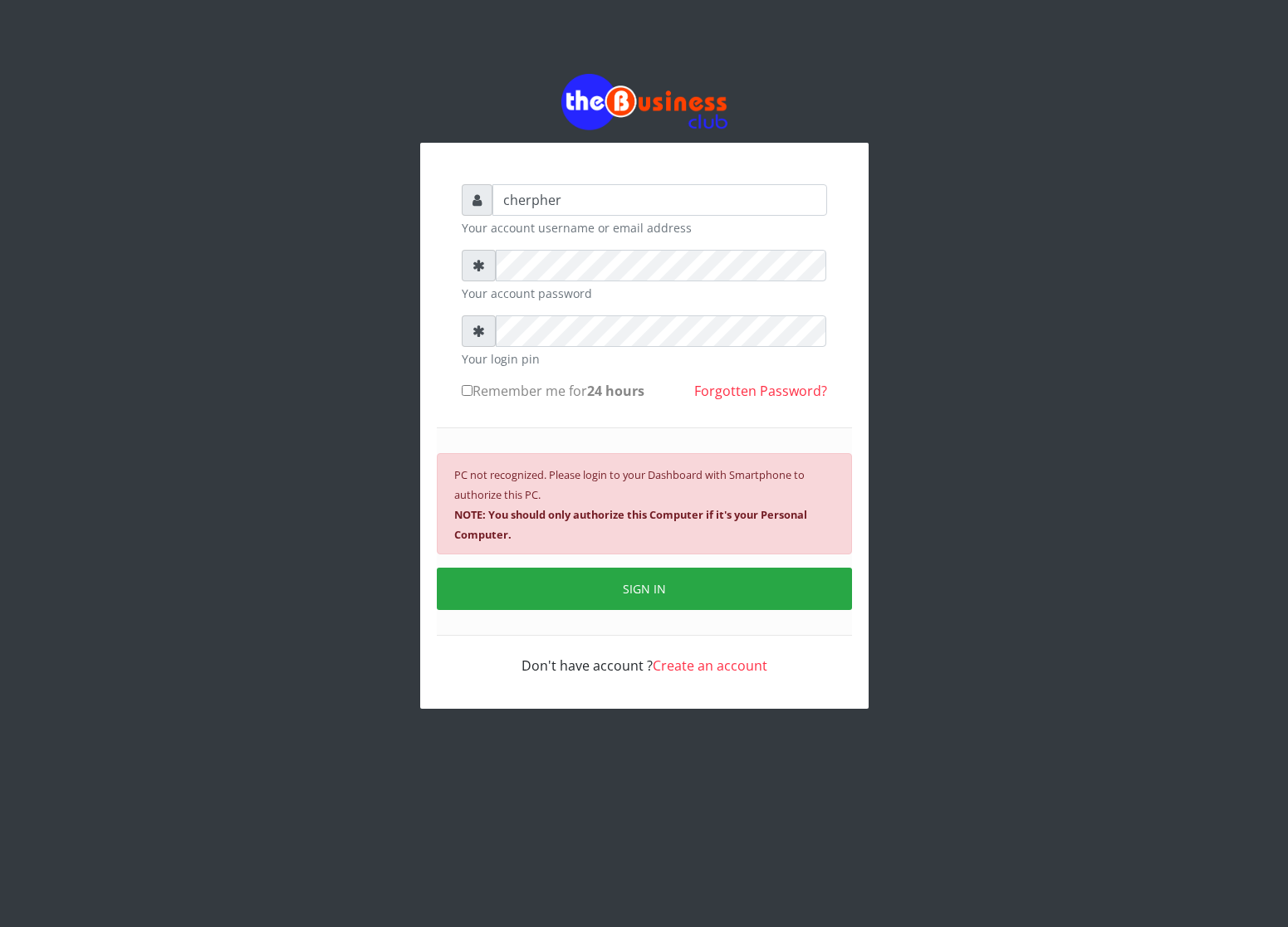
click at [554, 509] on b "NOTE: You should only authorize this Computer if it's your Personal Computer." at bounding box center [630, 524] width 353 height 35
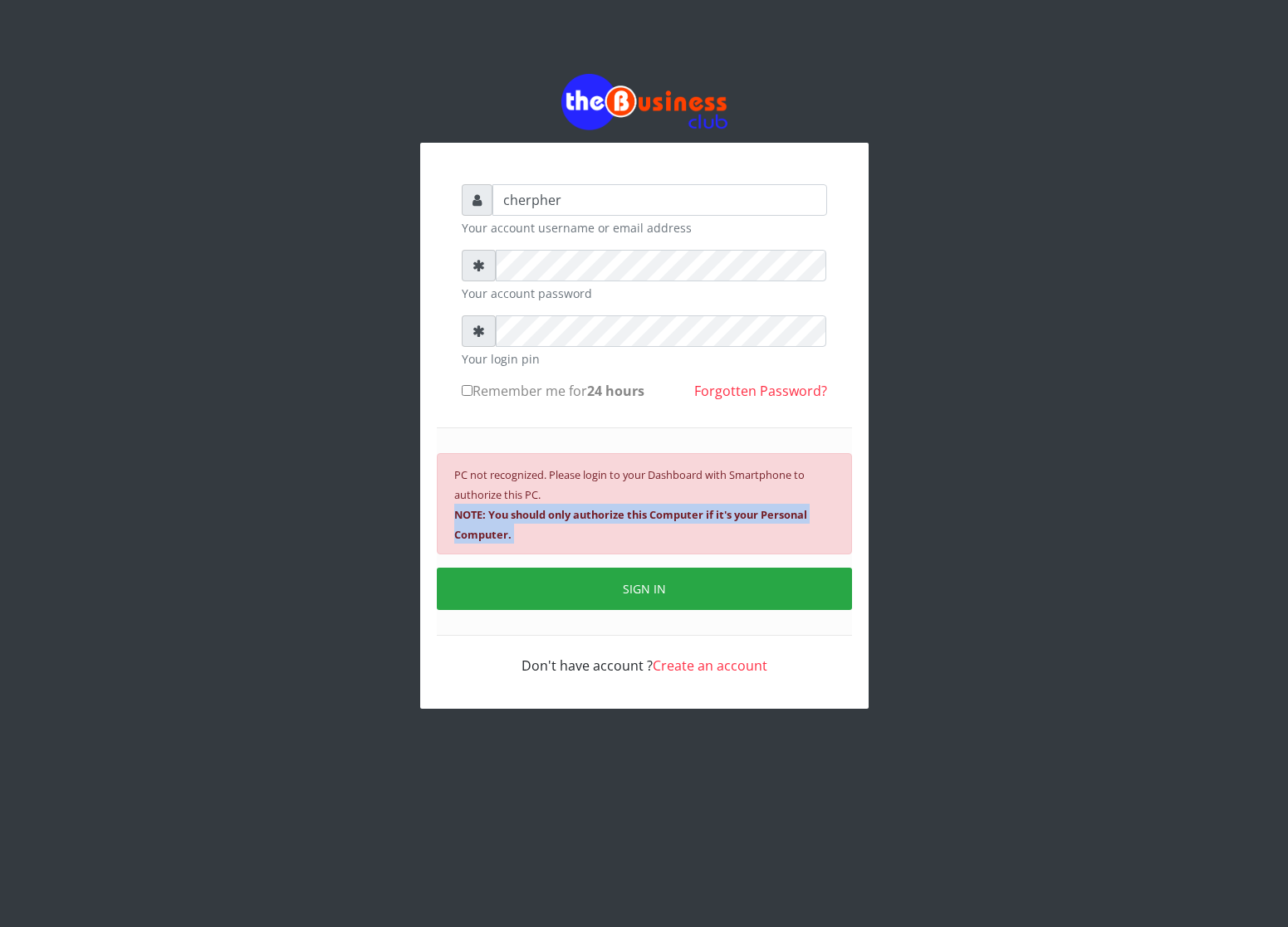
click at [554, 509] on b "NOTE: You should only authorize this Computer if it's your Personal Computer." at bounding box center [630, 524] width 353 height 35
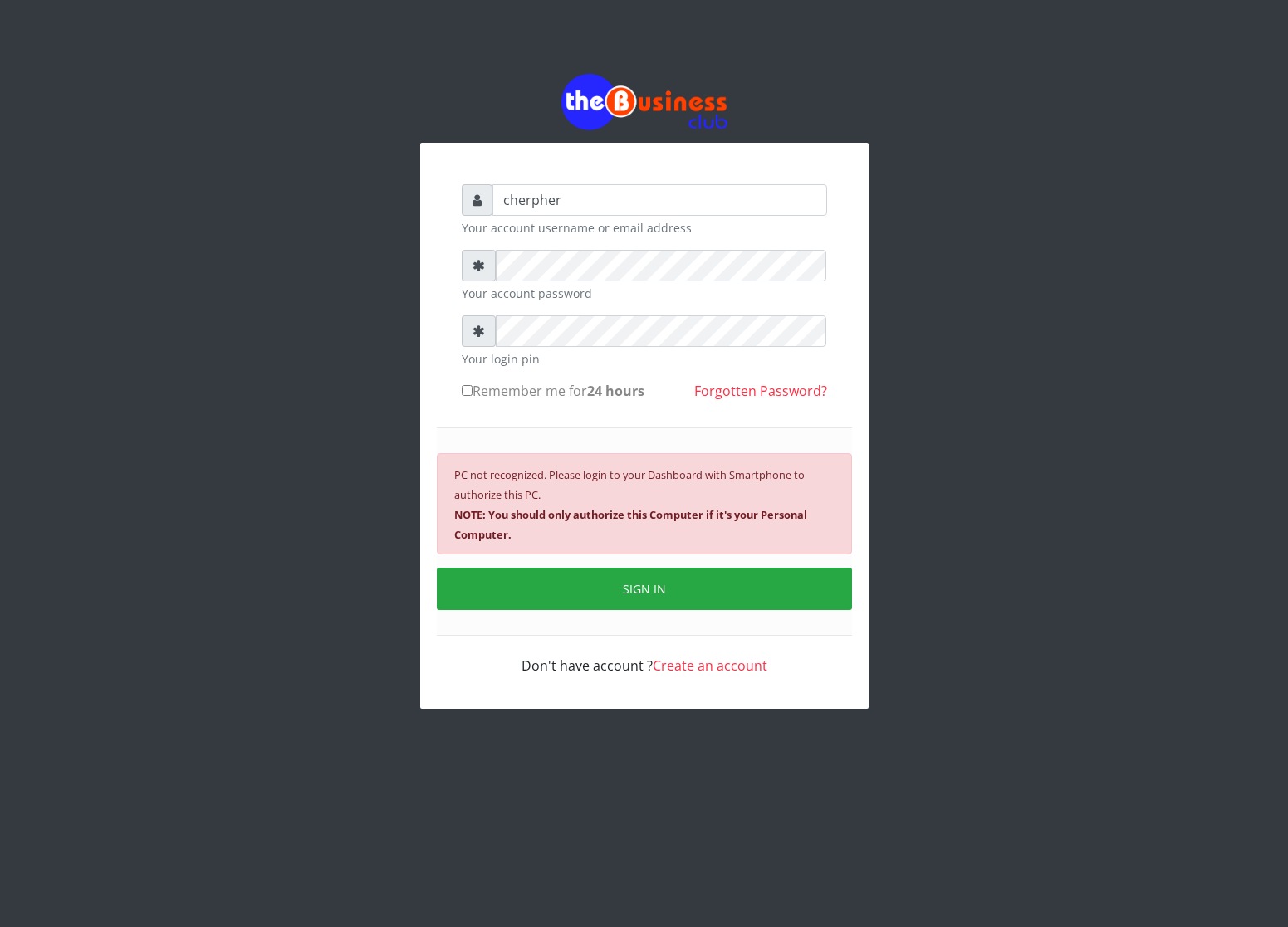
click at [554, 509] on b "NOTE: You should only authorize this Computer if it's your Personal Computer." at bounding box center [630, 524] width 353 height 35
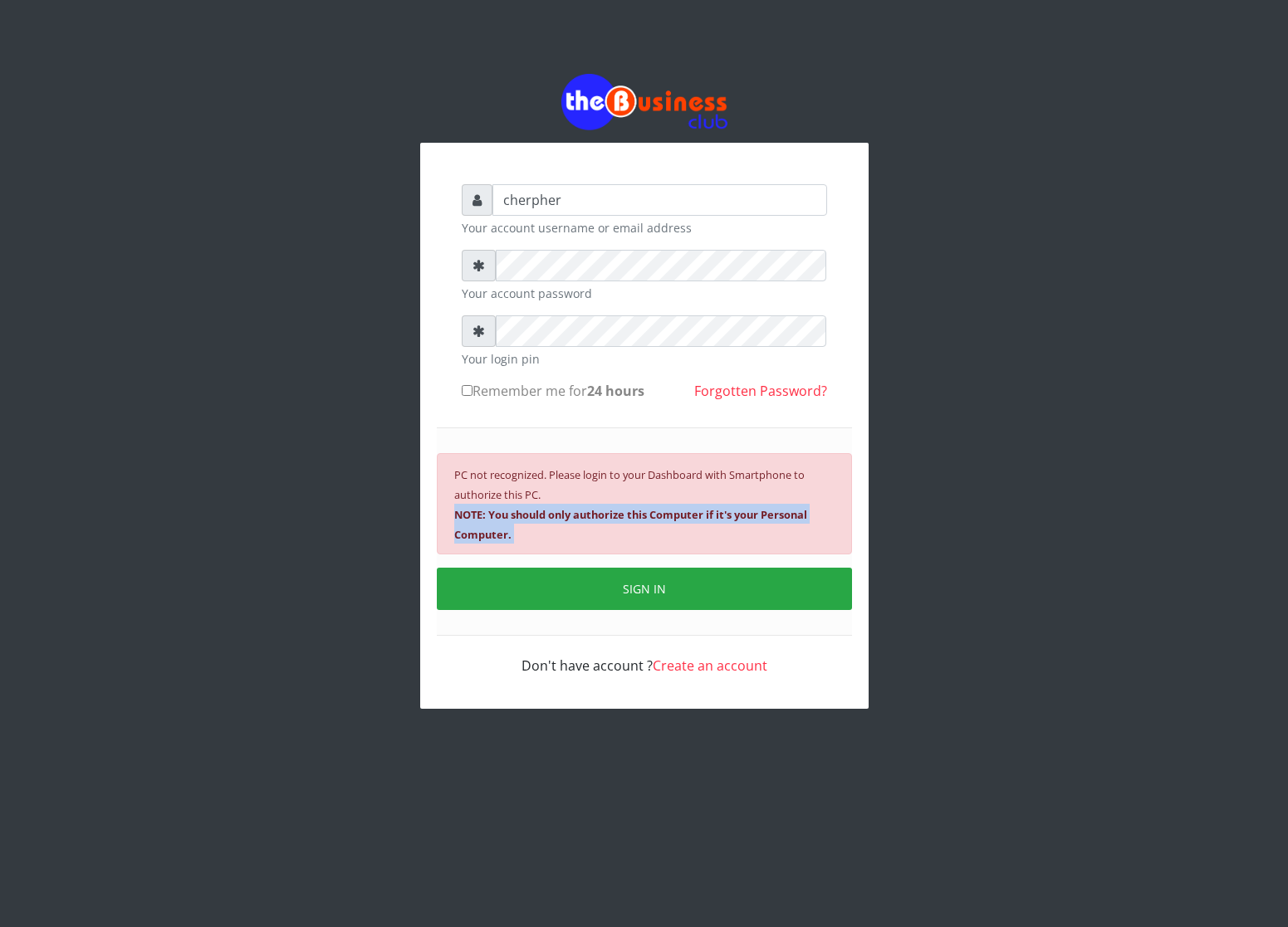
click at [554, 509] on b "NOTE: You should only authorize this Computer if it's your Personal Computer." at bounding box center [630, 524] width 353 height 35
click at [551, 510] on b "NOTE: You should only authorize this Computer if it's your Personal Computer." at bounding box center [630, 524] width 353 height 35
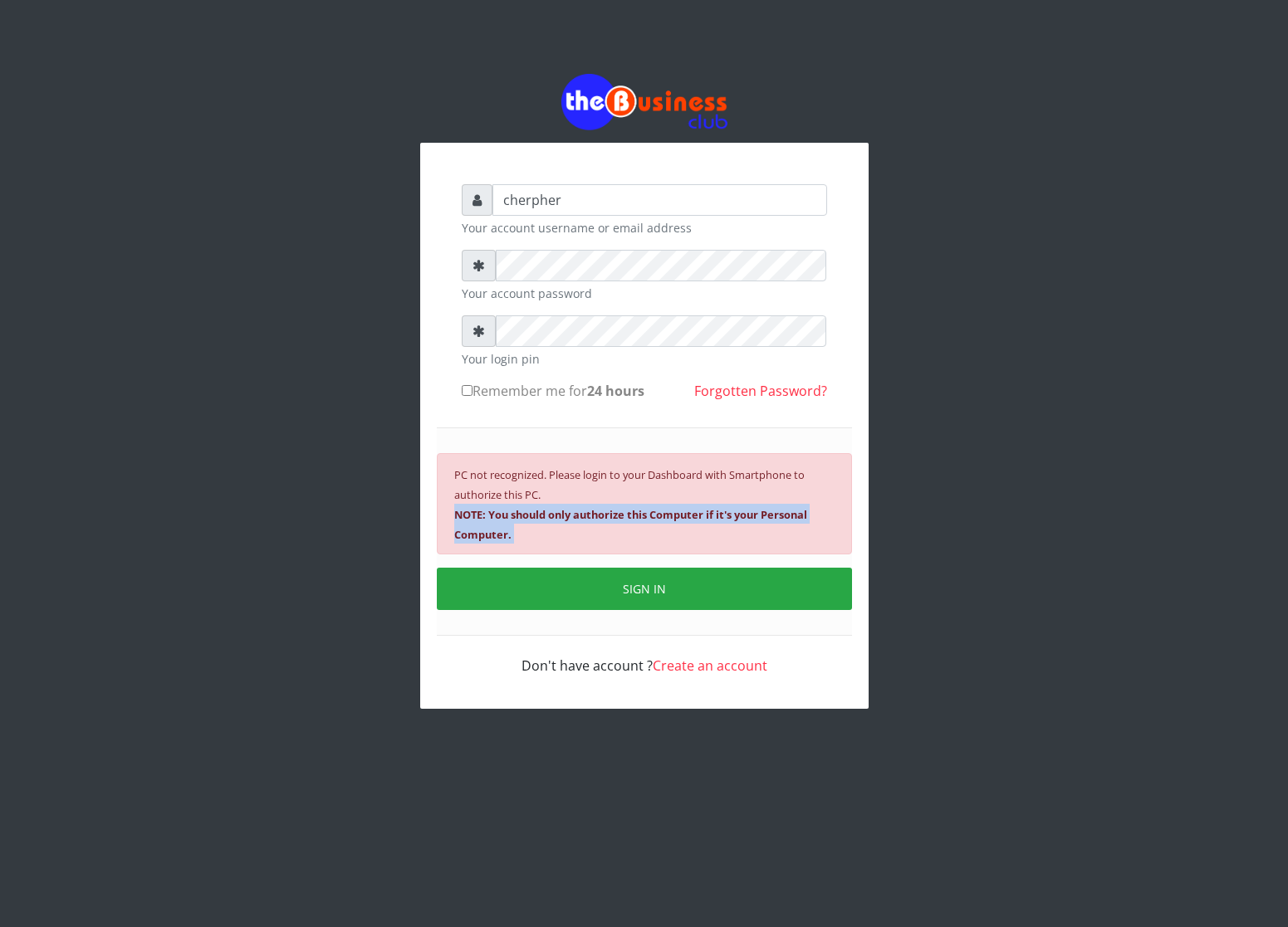
click at [551, 510] on b "NOTE: You should only authorize this Computer if it's your Personal Computer." at bounding box center [630, 524] width 353 height 35
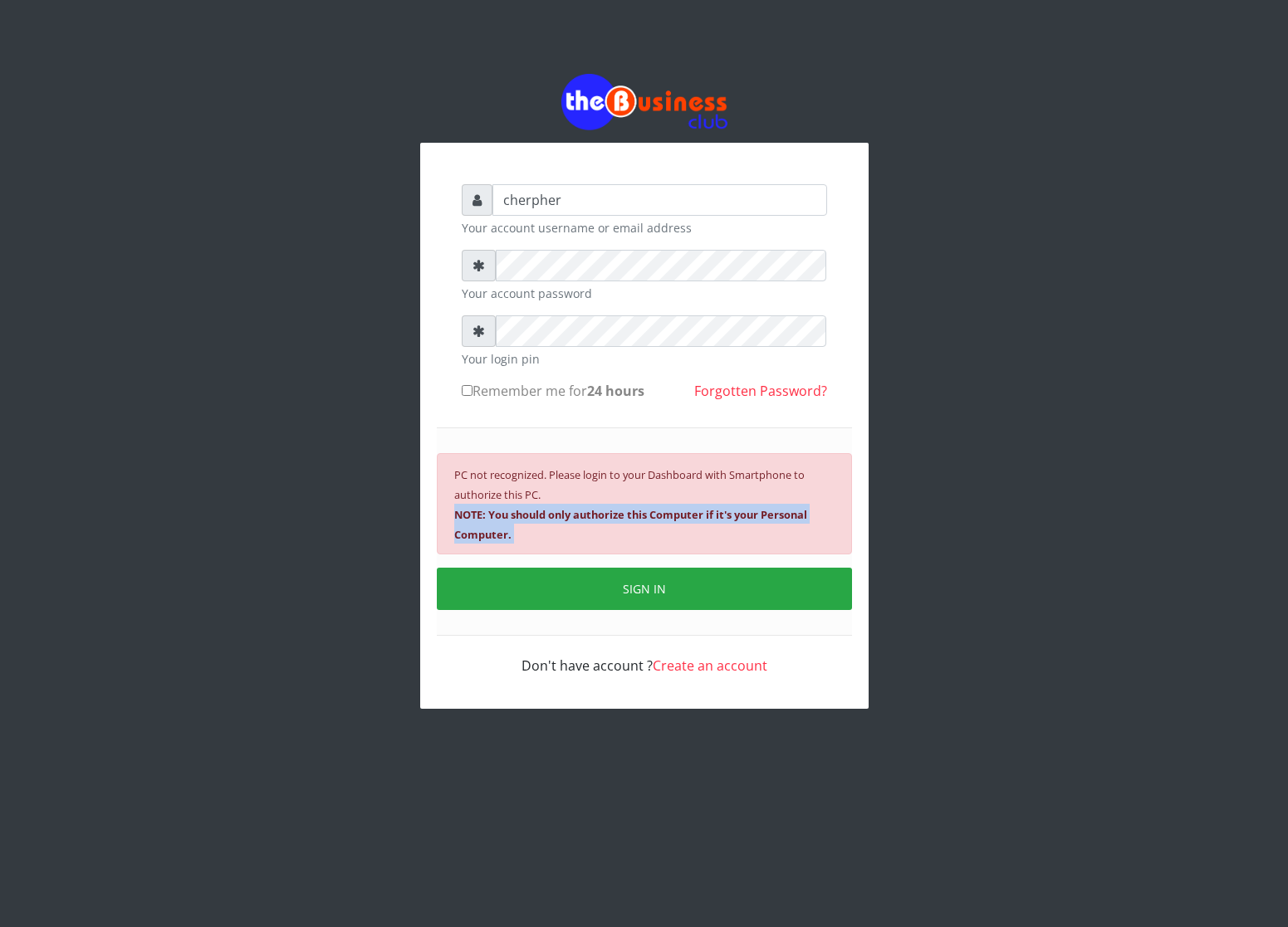
click at [551, 510] on b "NOTE: You should only authorize this Computer if it's your Personal Computer." at bounding box center [630, 524] width 353 height 35
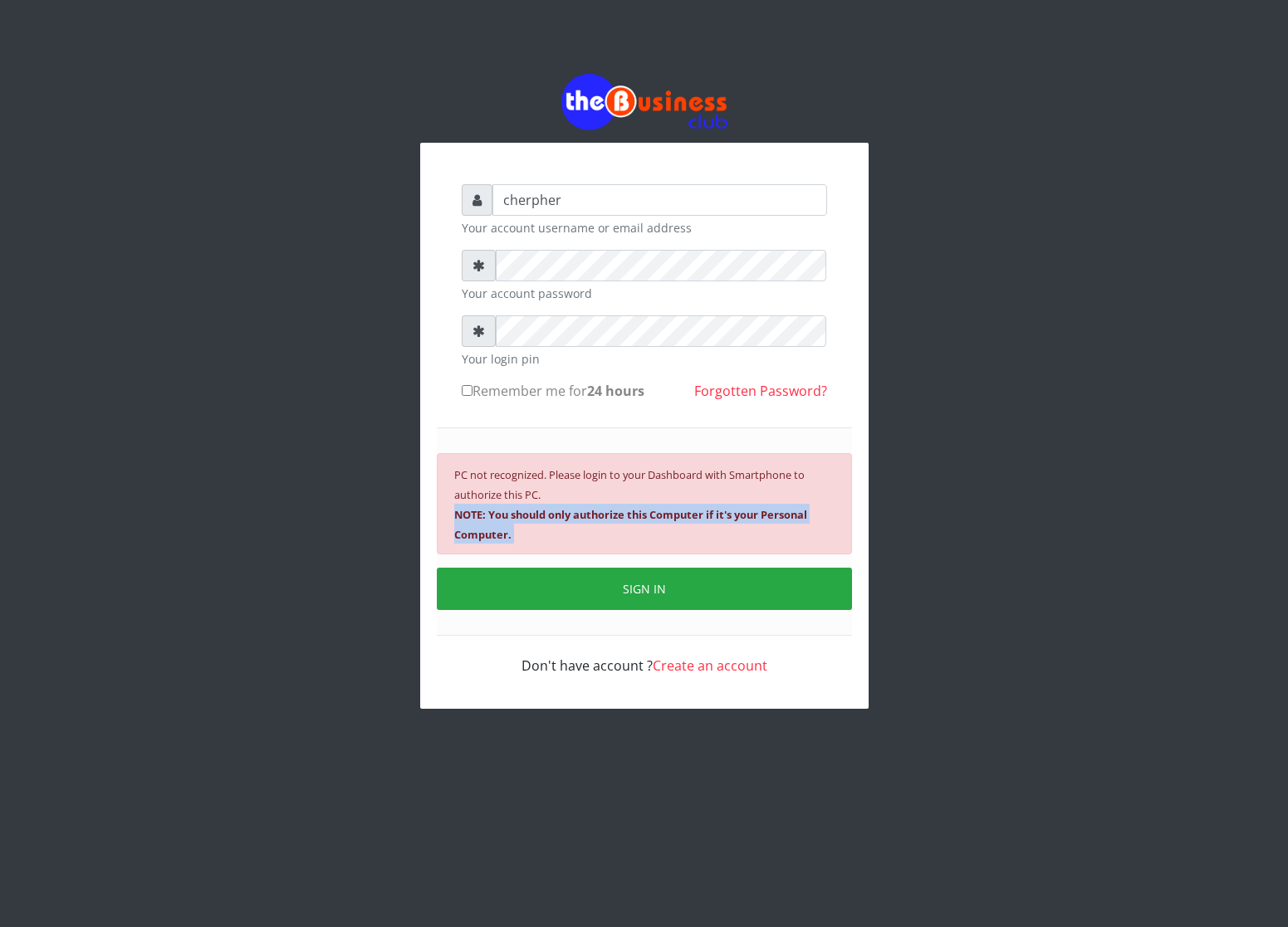
click at [551, 510] on b "NOTE: You should only authorize this Computer if it's your Personal Computer." at bounding box center [630, 524] width 353 height 35
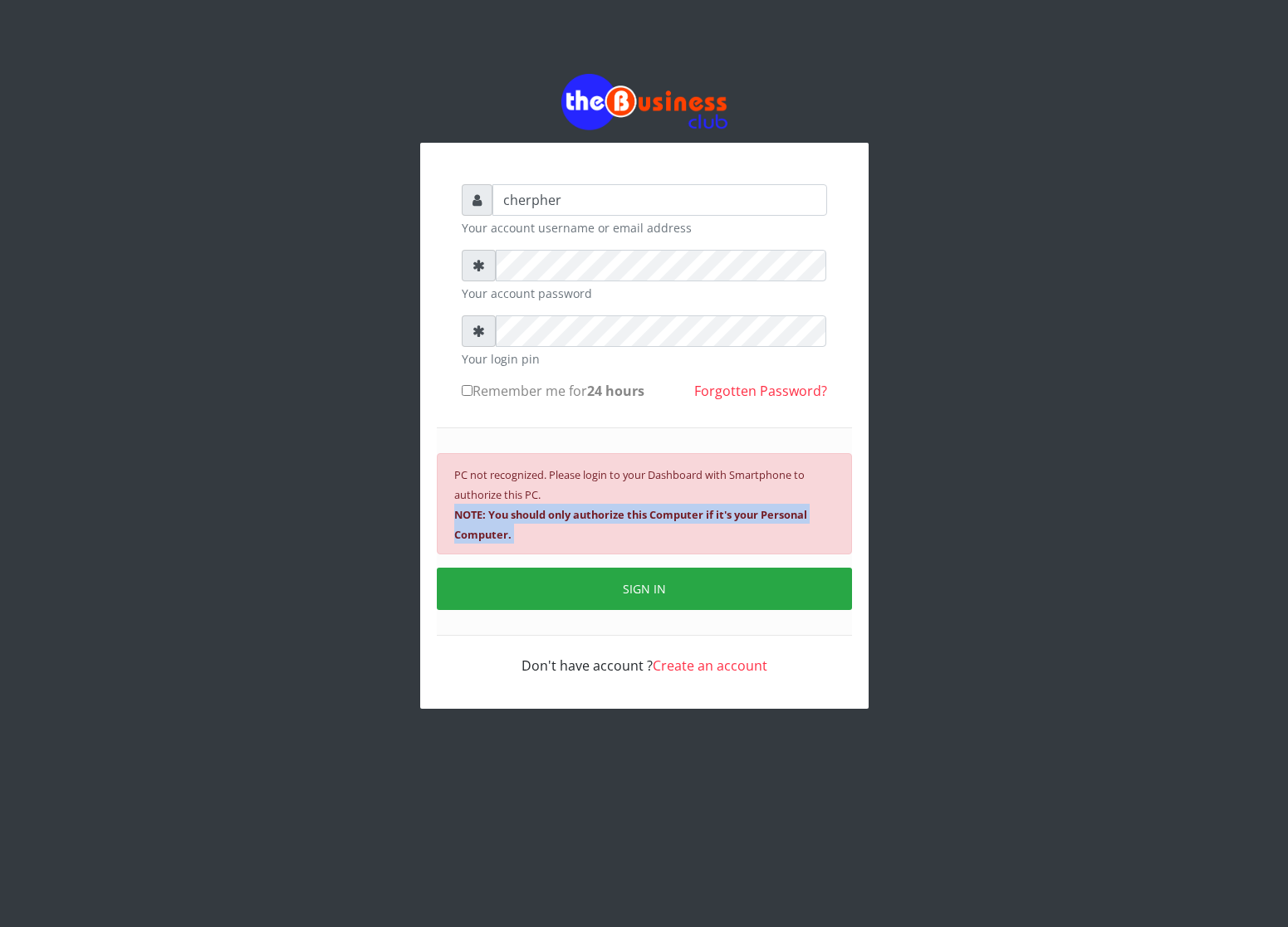
click at [544, 559] on div "PC not recognized. Please login to your Dashboard with Smartphone to authorize …" at bounding box center [644, 532] width 415 height 208
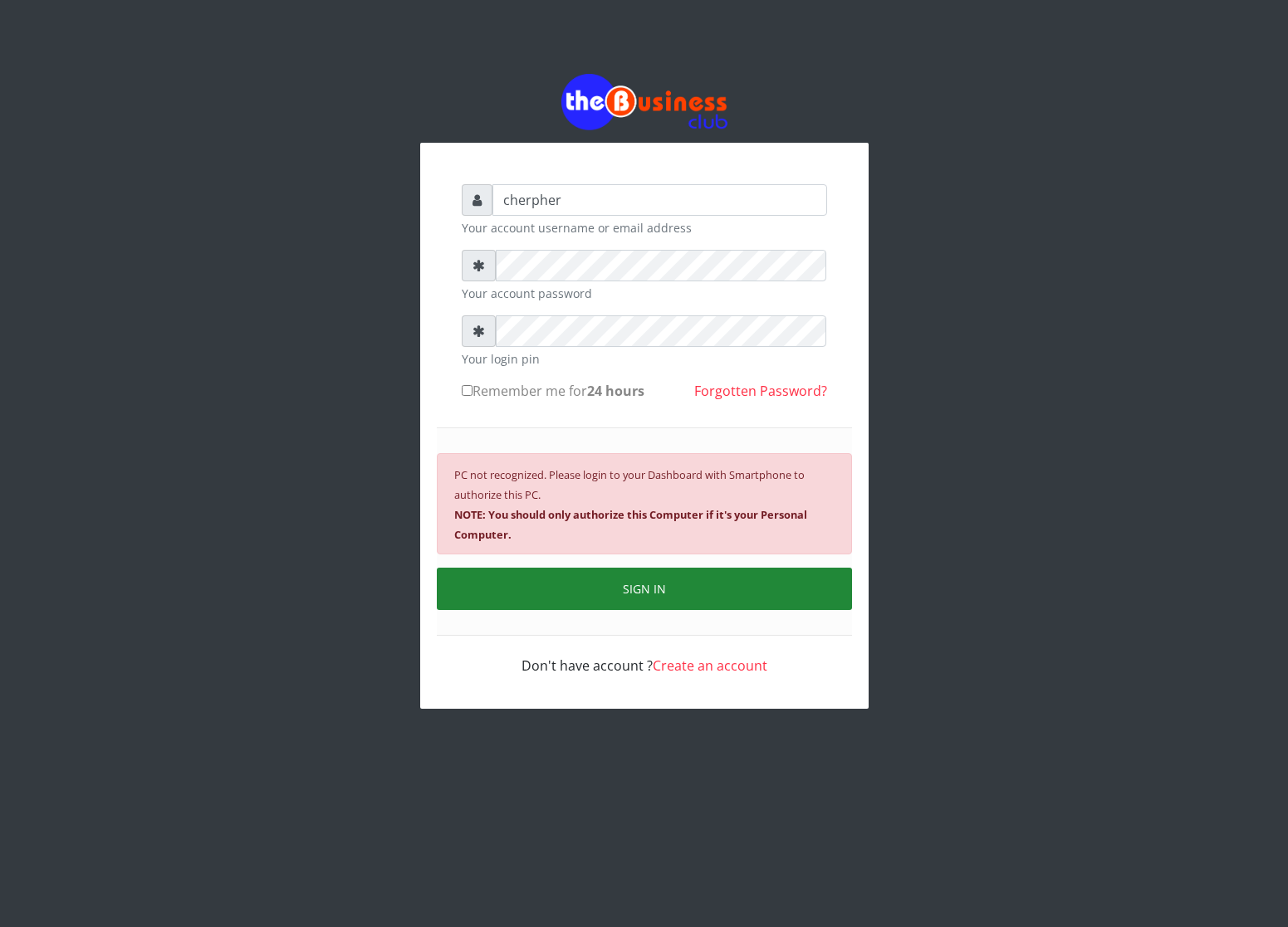
click at [546, 578] on button "SIGN IN" at bounding box center [644, 589] width 415 height 43
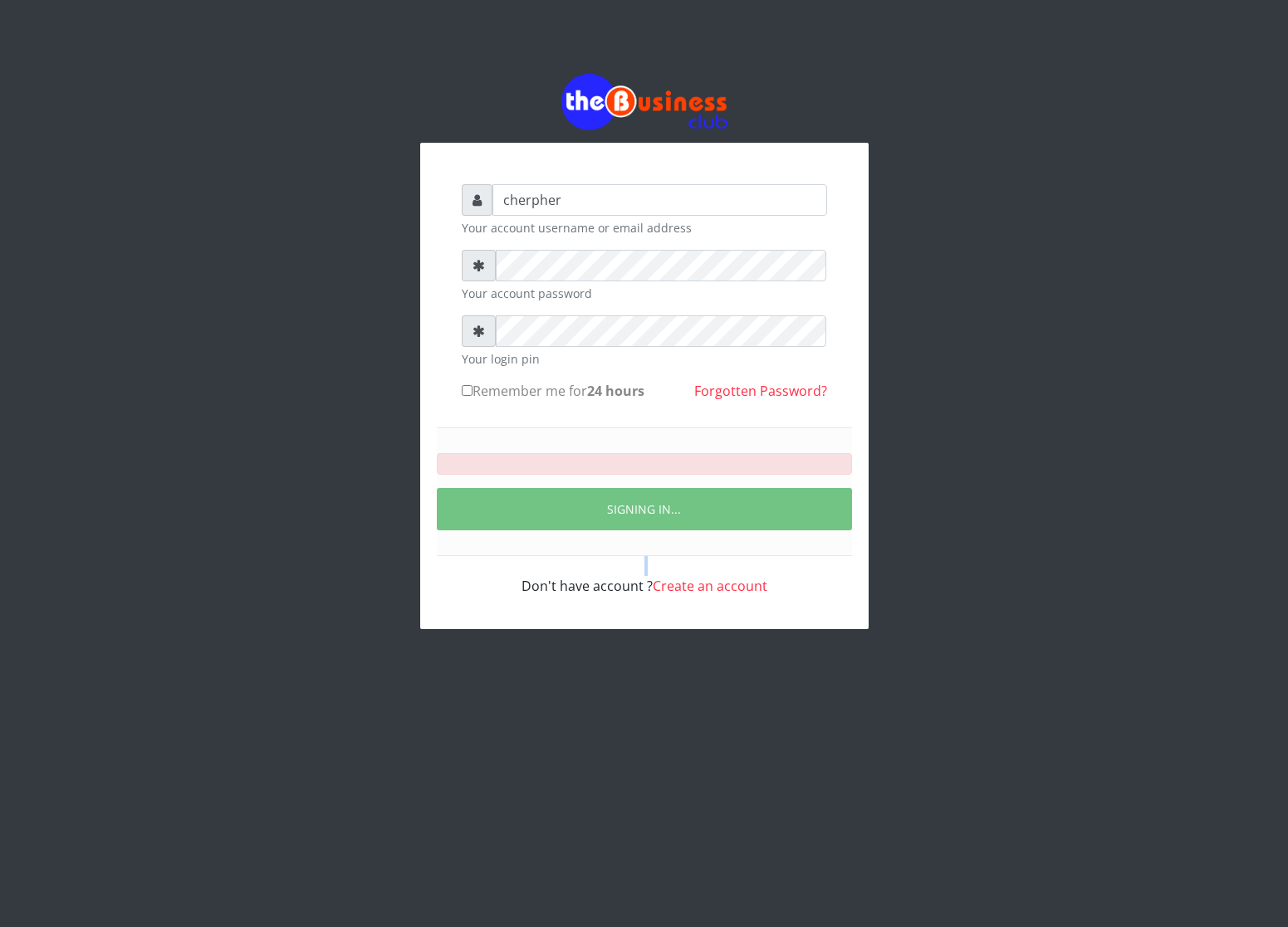
click at [546, 578] on div "Don't have account ? Create an account" at bounding box center [645, 576] width 366 height 40
click at [546, 578] on div "cherpher Your account username or email address Your account password Your logi…" at bounding box center [644, 390] width 399 height 445
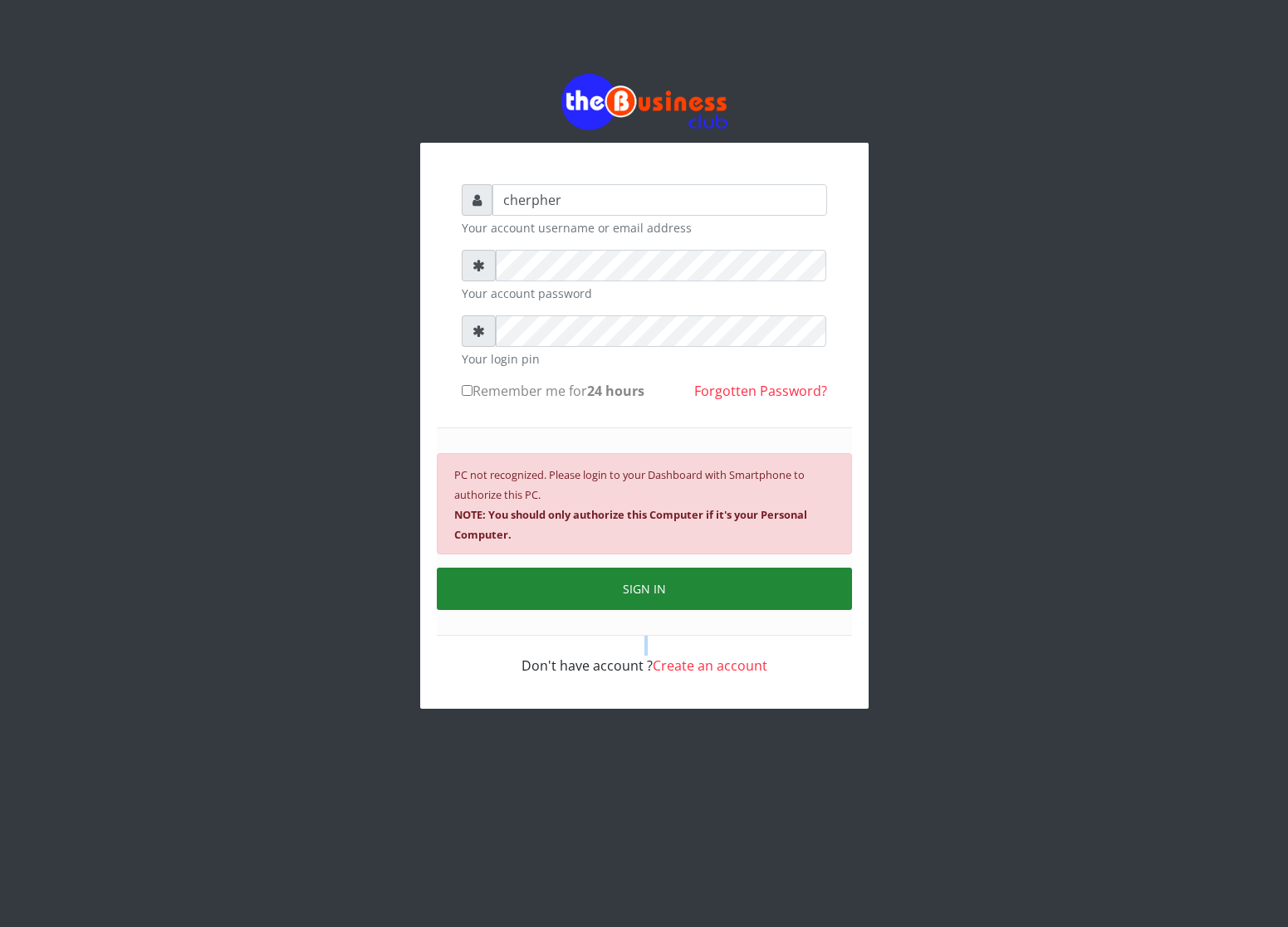
click at [546, 578] on button "SIGN IN" at bounding box center [644, 589] width 415 height 43
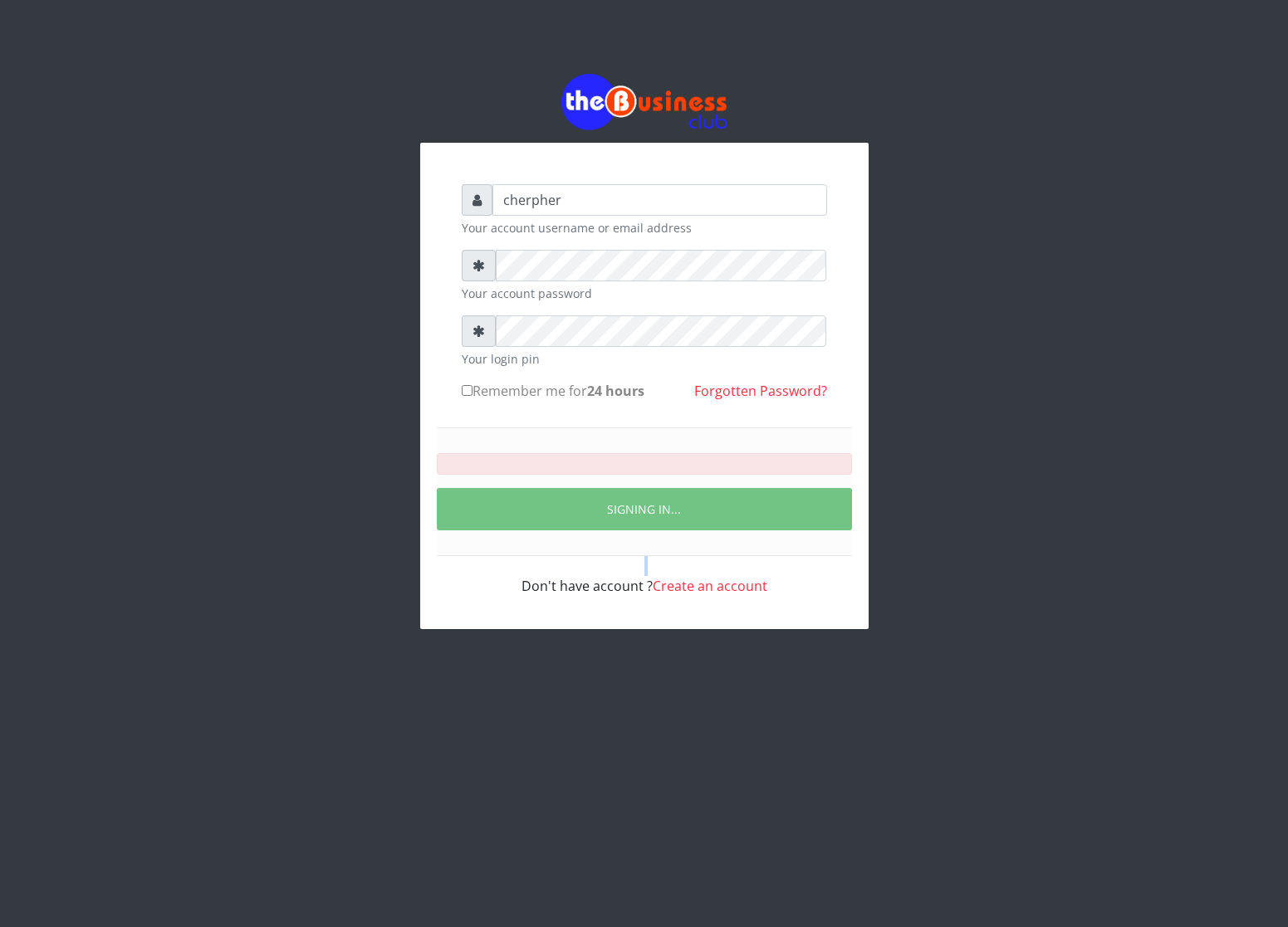
click at [546, 578] on div "Don't have account ? Create an account" at bounding box center [645, 576] width 366 height 40
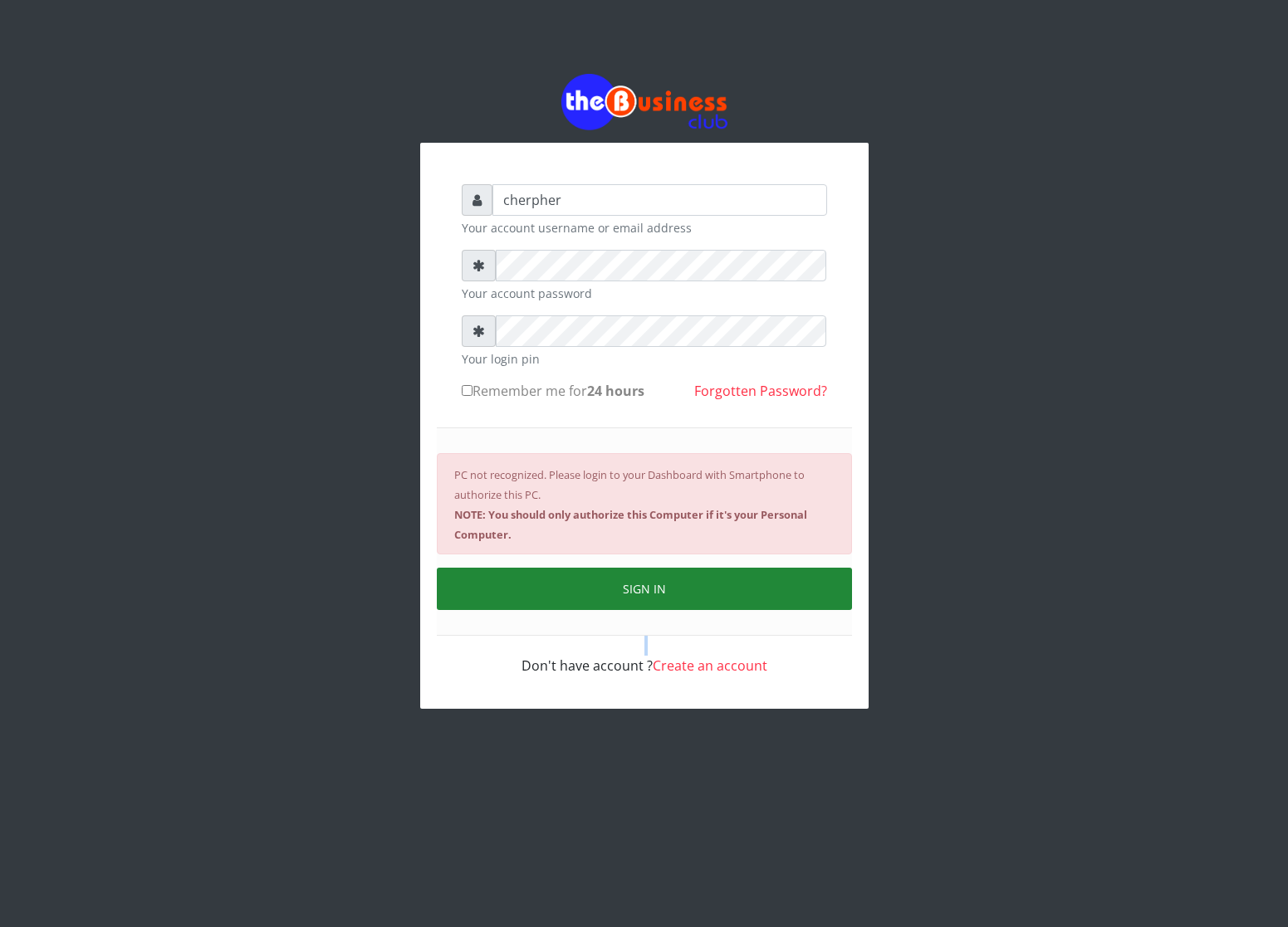
click at [546, 578] on button "SIGN IN" at bounding box center [644, 589] width 415 height 43
click at [548, 578] on button "SIGN IN" at bounding box center [644, 589] width 415 height 43
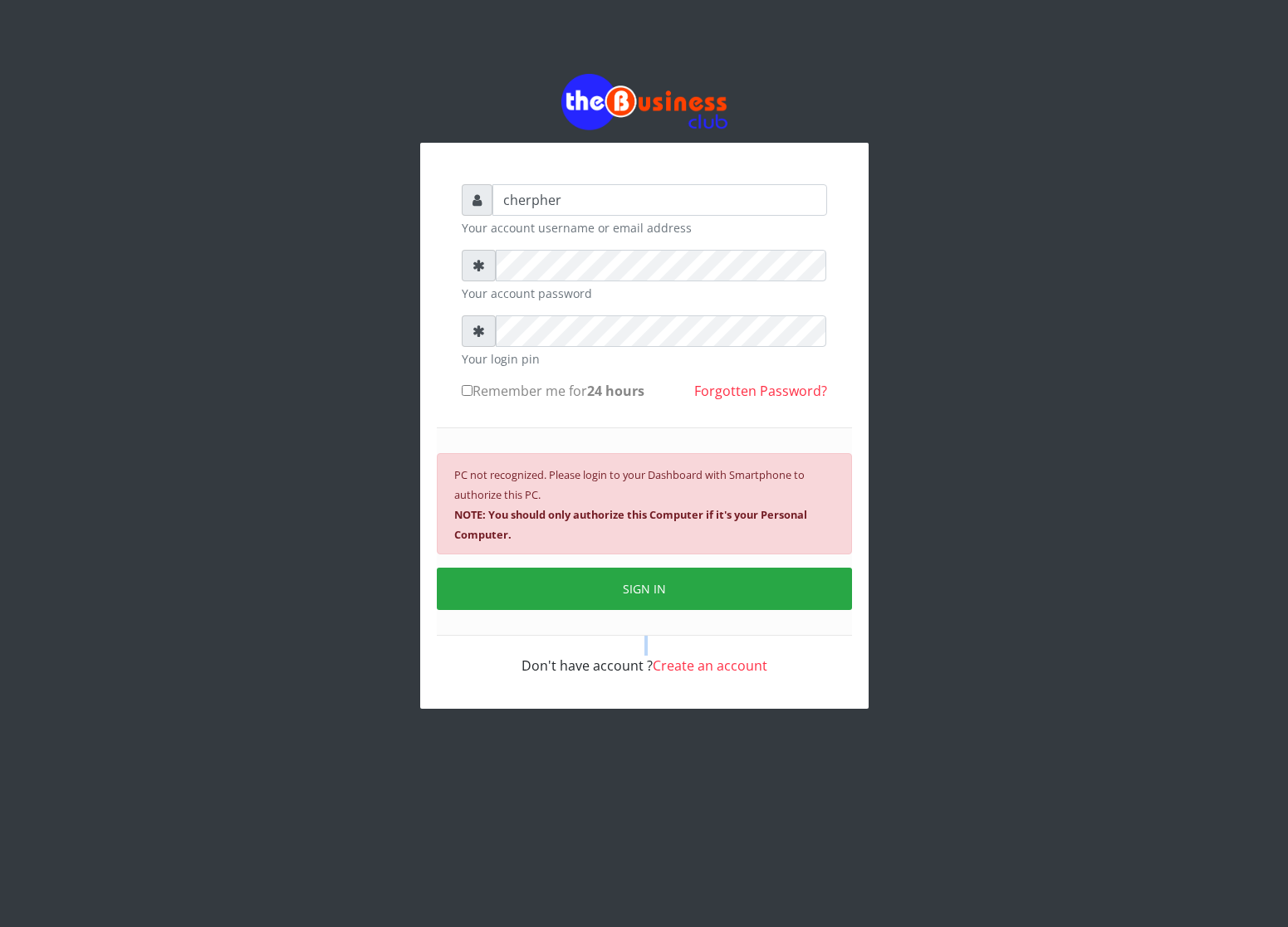
click at [673, 663] on link "Create an account" at bounding box center [710, 665] width 115 height 18
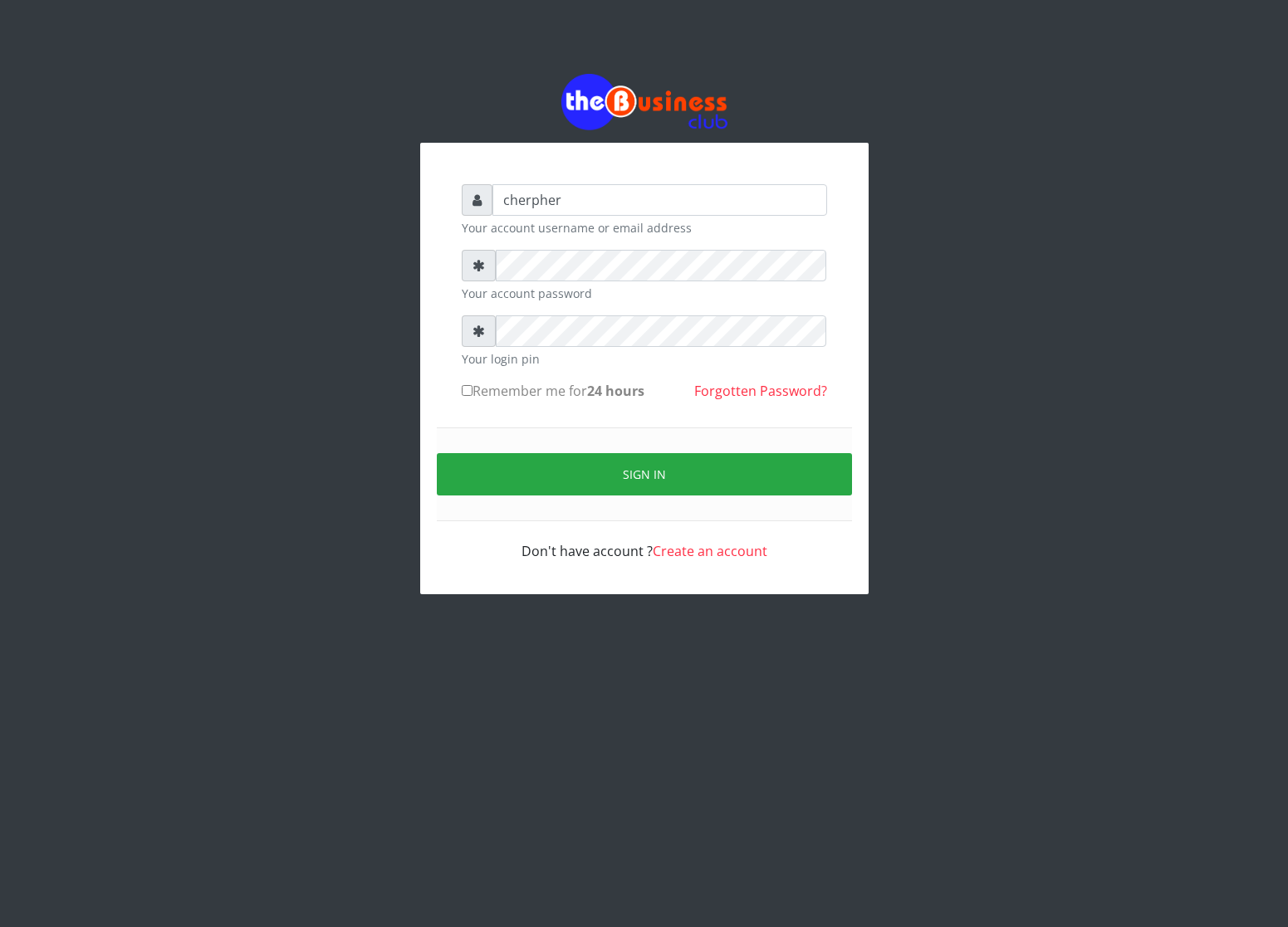
click at [708, 555] on link "Create an account" at bounding box center [710, 550] width 115 height 18
type input "cherpher"
click at [671, 558] on link "Create an account" at bounding box center [710, 550] width 115 height 18
type input "cherpher"
click at [683, 546] on link "Create an account" at bounding box center [710, 550] width 115 height 18
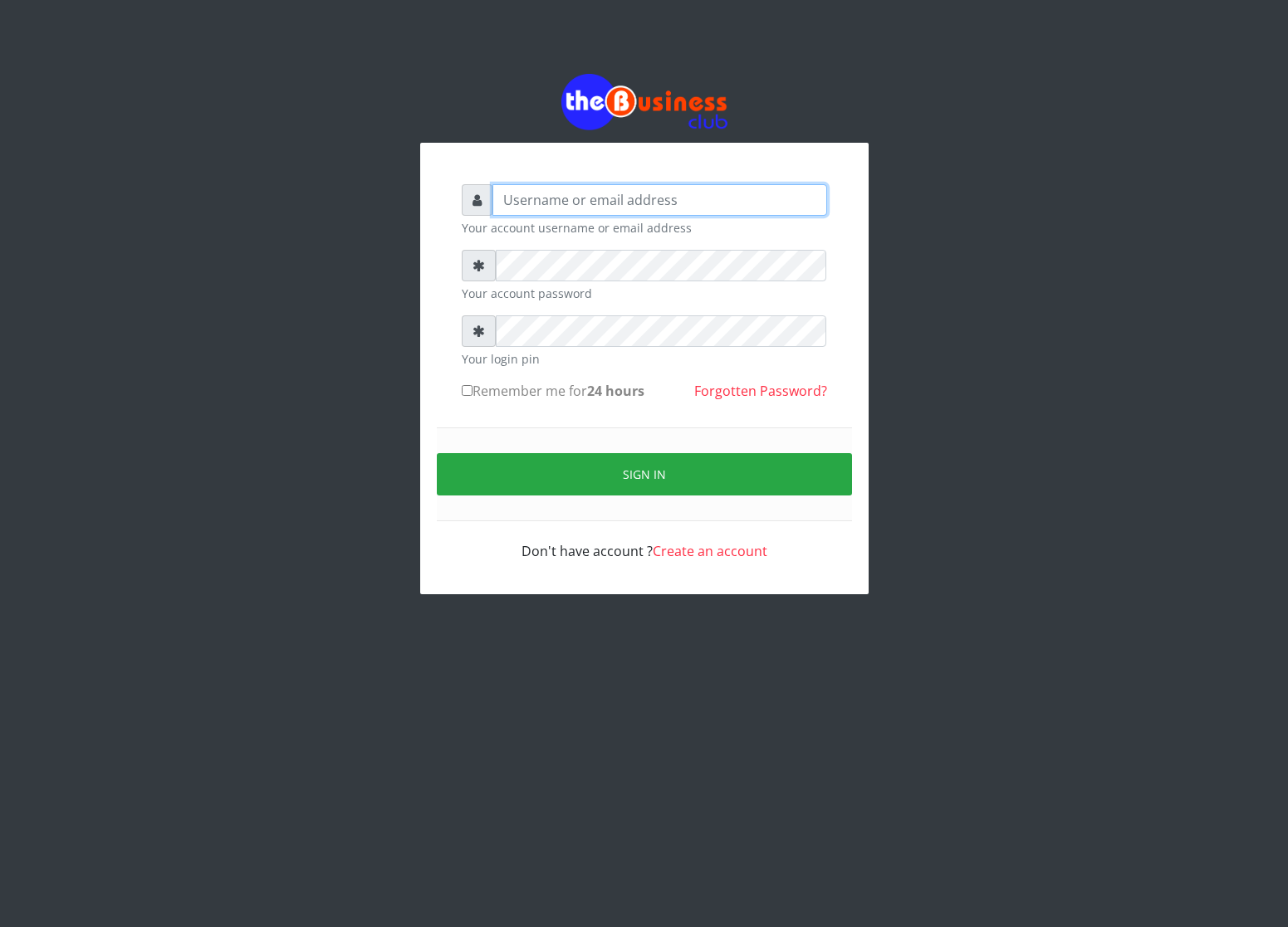
type input "cherpher"
click at [664, 558] on link "Create an account" at bounding box center [710, 550] width 115 height 18
